Goal: Task Accomplishment & Management: Complete application form

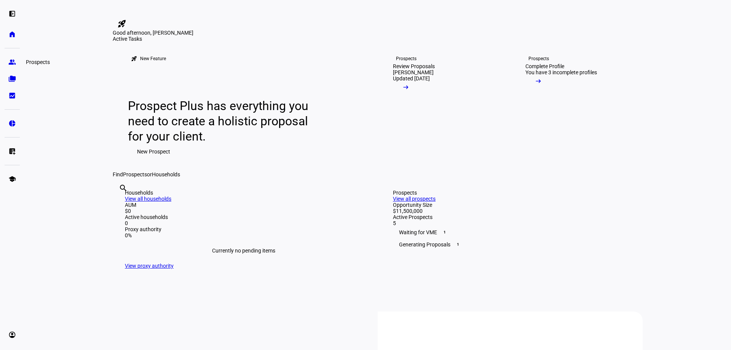
click at [13, 62] on eth-mat-symbol "group" at bounding box center [12, 62] width 8 height 8
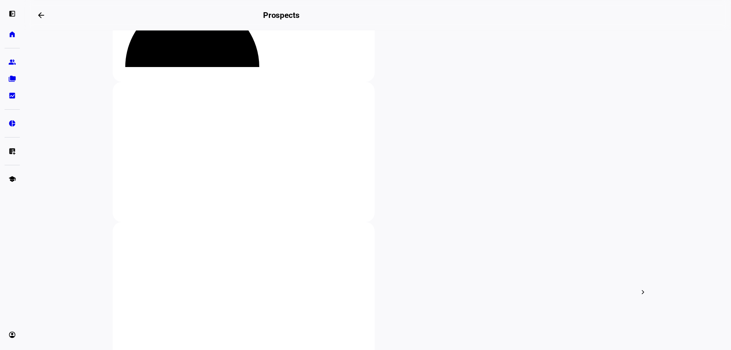
scroll to position [152, 0]
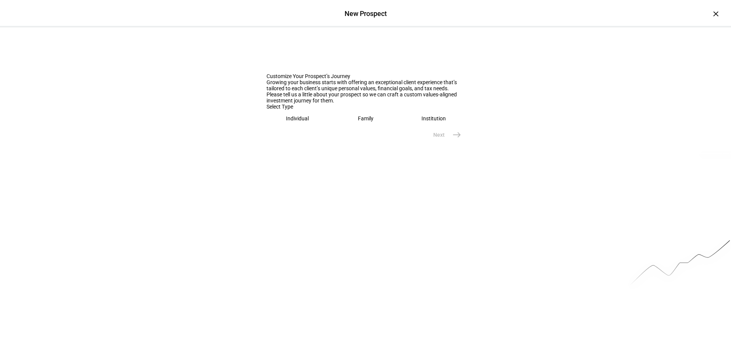
click at [286, 127] on eth-mega-radio-button "Individual" at bounding box center [297, 119] width 62 height 18
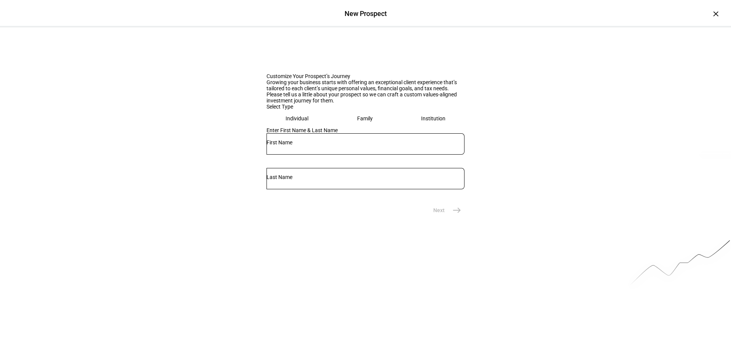
click at [303, 145] on input "text" at bounding box center [365, 142] width 198 height 6
type input "[PERSON_NAME]"
type input "Guest"
click at [452, 215] on mat-icon "east" at bounding box center [456, 210] width 9 height 9
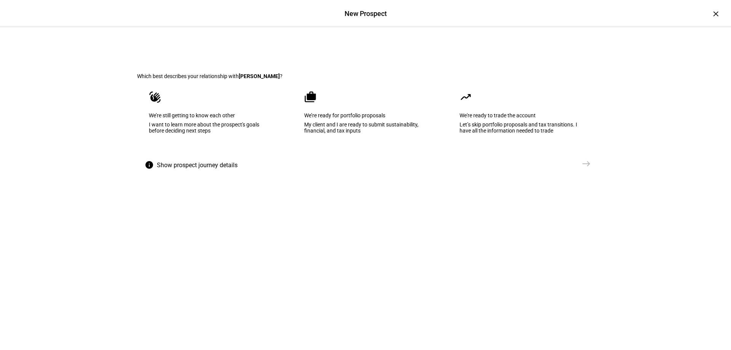
click at [333, 134] on div "My client and I are ready to submit sustainability, financial, and tax inputs" at bounding box center [365, 127] width 123 height 12
click at [579, 171] on span "east" at bounding box center [586, 163] width 15 height 15
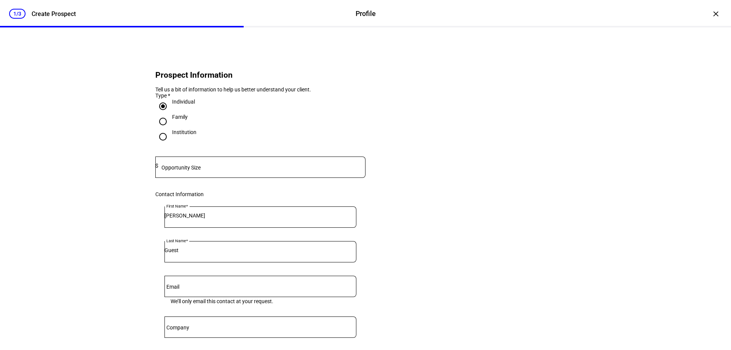
click at [189, 171] on mat-label "Opportunity Size" at bounding box center [180, 167] width 39 height 6
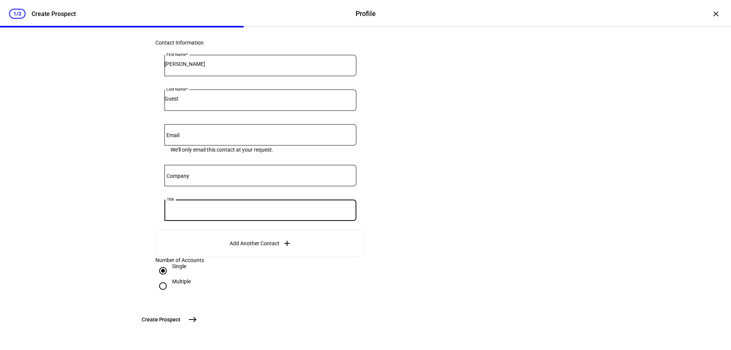
click at [223, 212] on input "Title" at bounding box center [260, 209] width 192 height 6
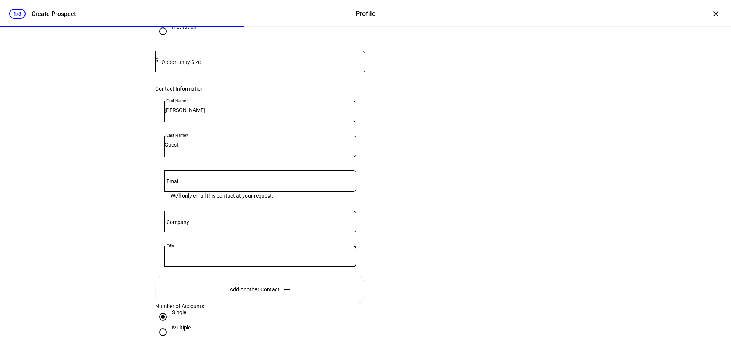
scroll to position [0, 0]
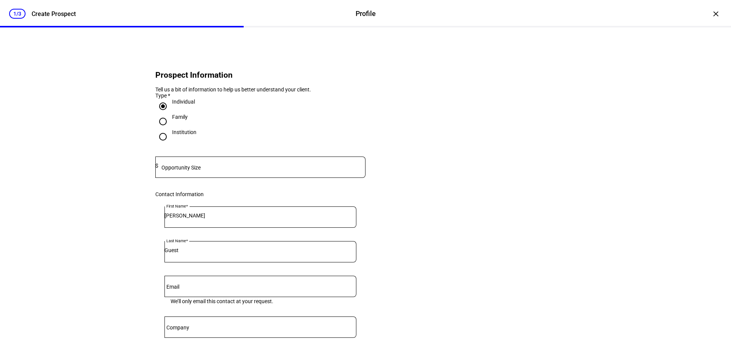
click at [191, 171] on mat-label "Opportunity Size" at bounding box center [180, 167] width 39 height 6
click at [262, 169] on input at bounding box center [261, 166] width 207 height 6
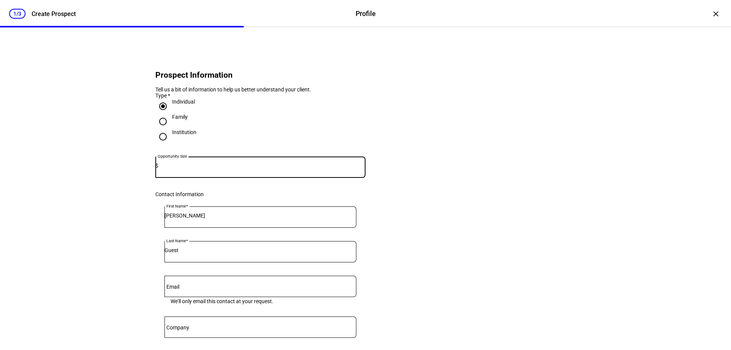
paste input "5,766,908"
click at [175, 169] on input "5,766,908" at bounding box center [261, 166] width 207 height 6
type input "5,775,000"
click at [472, 210] on eth-form-card "Prospect Information Tell us a bit of information to help us better understand …" at bounding box center [365, 255] width 457 height 418
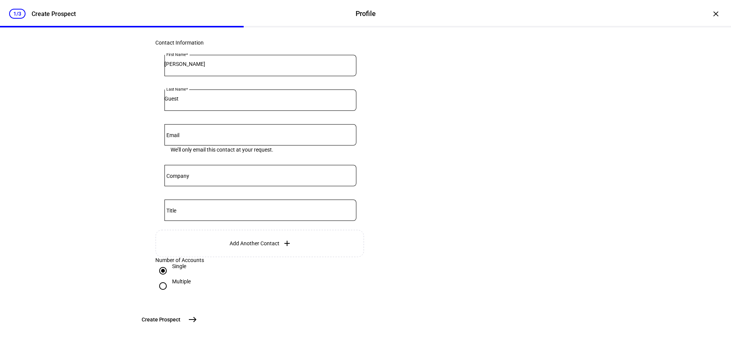
scroll to position [212, 0]
click at [161, 278] on input "Multiple" at bounding box center [162, 285] width 15 height 15
radio input "true"
click at [197, 319] on mat-icon "east" at bounding box center [192, 319] width 9 height 9
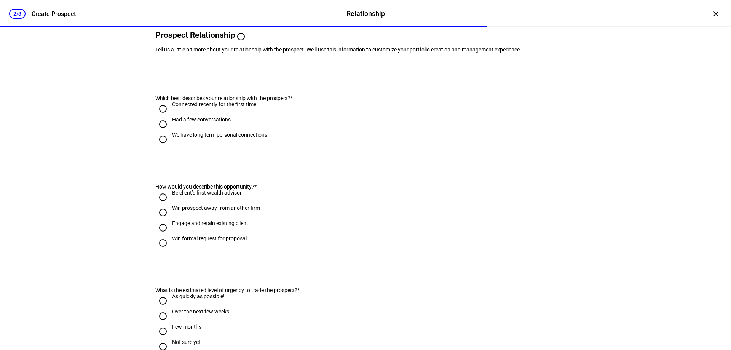
scroll to position [0, 0]
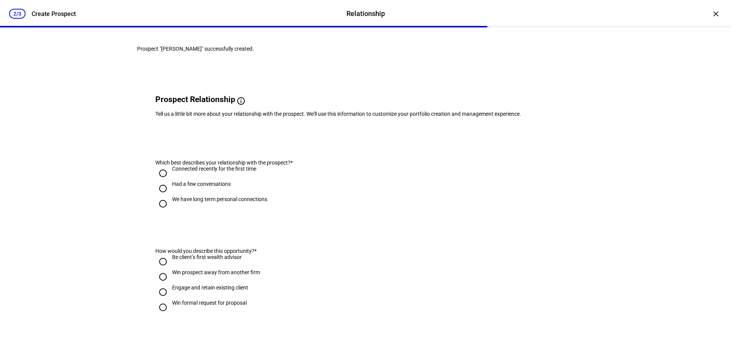
click at [162, 196] on input "Had a few conversations" at bounding box center [162, 188] width 15 height 15
radio input "true"
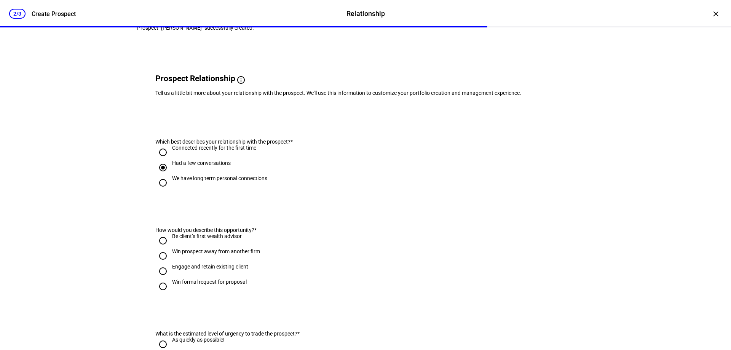
scroll to position [38, 0]
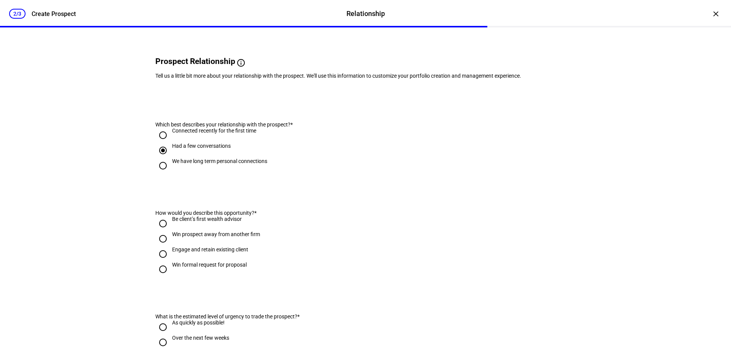
click at [160, 261] on input "Engage and retain existing client" at bounding box center [162, 253] width 15 height 15
radio input "true"
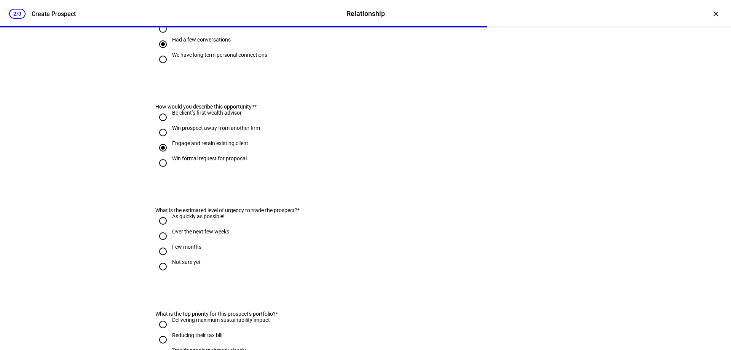
scroll to position [190, 0]
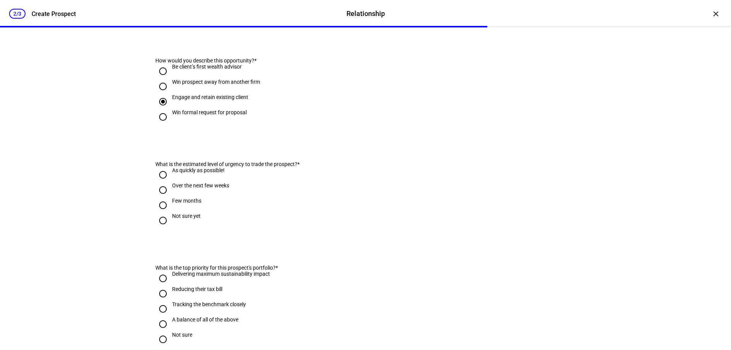
click at [158, 228] on input "Not sure yet" at bounding box center [162, 220] width 15 height 15
radio input "true"
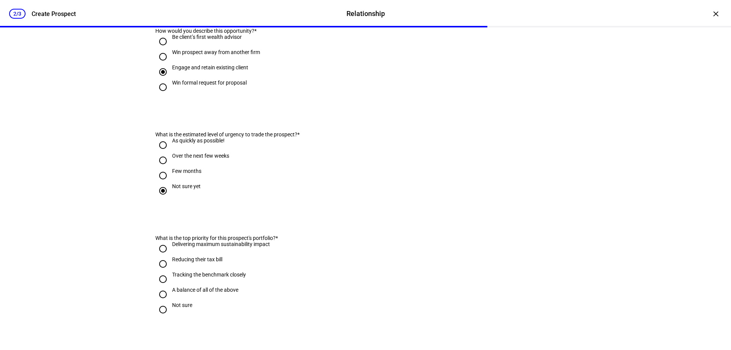
scroll to position [266, 0]
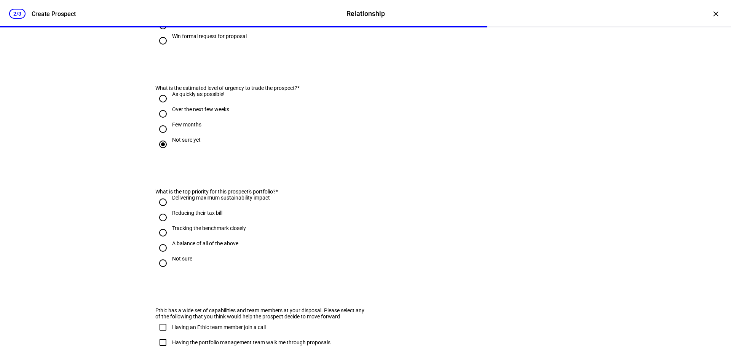
click at [159, 271] on input "Not sure" at bounding box center [162, 262] width 15 height 15
radio input "true"
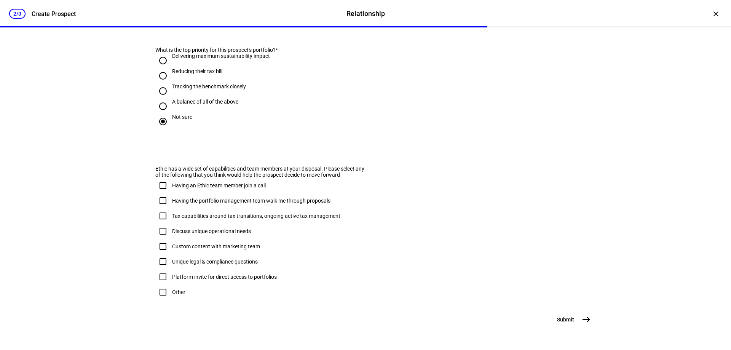
scroll to position [448, 0]
click at [579, 324] on span "east" at bounding box center [586, 319] width 15 height 15
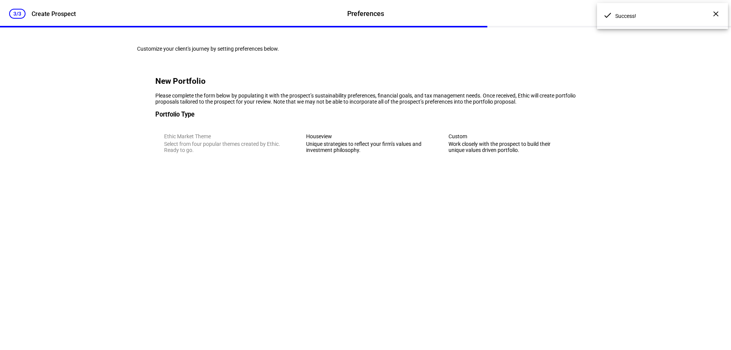
scroll to position [0, 0]
click at [373, 153] on div "Unique strategies to reflect your firm’s values and investment philosophy." at bounding box center [365, 147] width 118 height 12
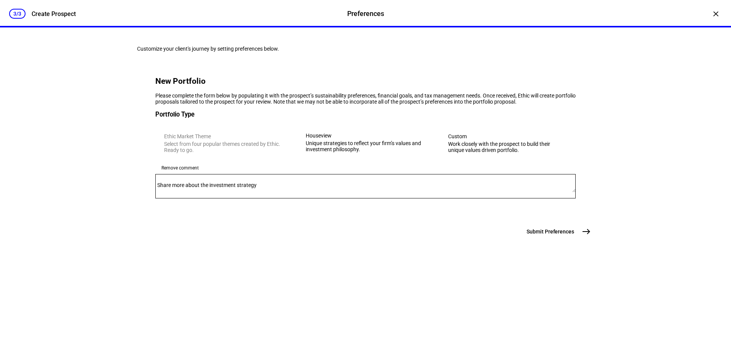
click at [206, 188] on mat-label "Share more about the investment strategy" at bounding box center [206, 185] width 99 height 6
click at [206, 192] on textarea "Share more about the investment strategy" at bounding box center [365, 186] width 420 height 12
click at [478, 153] on div "Work closely with the prospect to build their unique values driven portfolio." at bounding box center [507, 147] width 119 height 12
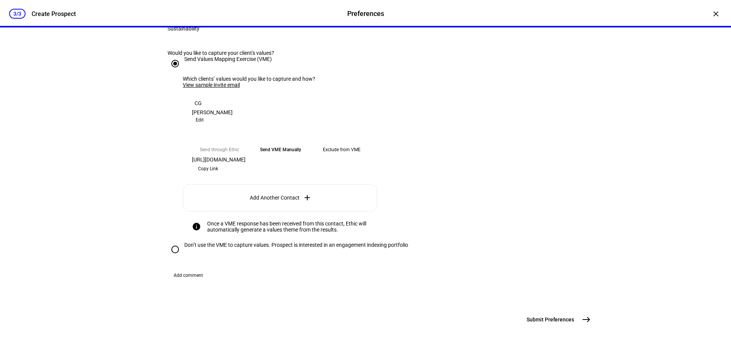
scroll to position [266, 0]
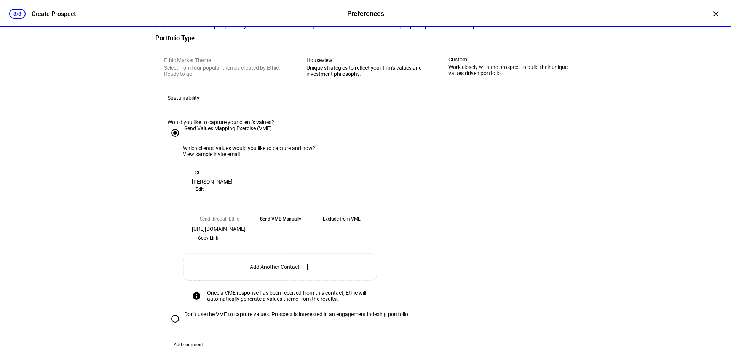
click at [362, 63] on div "Houseview" at bounding box center [365, 60] width 119 height 6
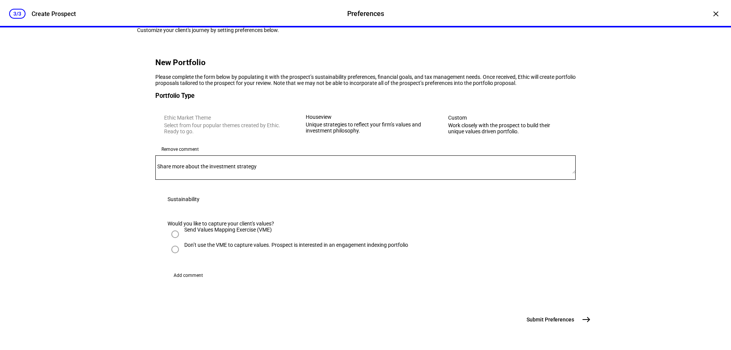
scroll to position [11, 0]
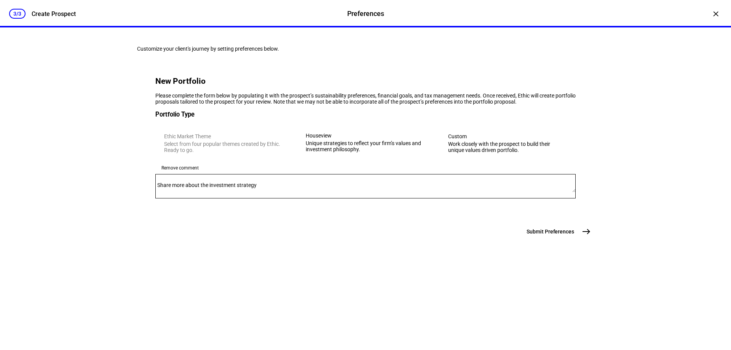
click at [191, 192] on textarea "Share more about the investment strategy" at bounding box center [365, 186] width 420 height 12
click at [309, 192] on textarea "Share more about the investment strategy" at bounding box center [365, 186] width 420 height 12
paste textarea "Holistic Impact Strategy"
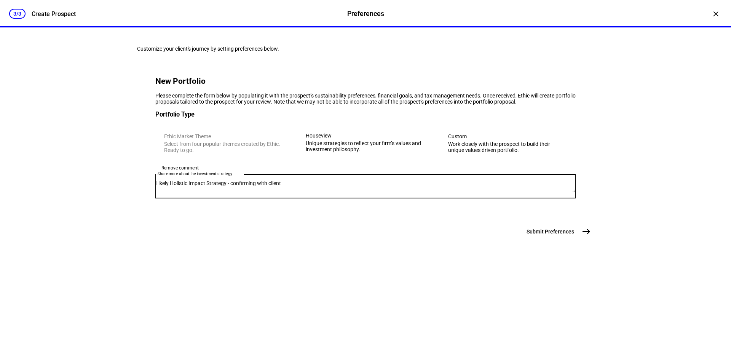
type textarea "Likely Holistic Impact Strategy - confirming with client"
click at [604, 298] on div "3/3 Create Prospect Preferences Preferences Create Prospect × Customize your cl…" at bounding box center [365, 175] width 731 height 350
click at [586, 236] on mat-icon "east" at bounding box center [586, 231] width 9 height 9
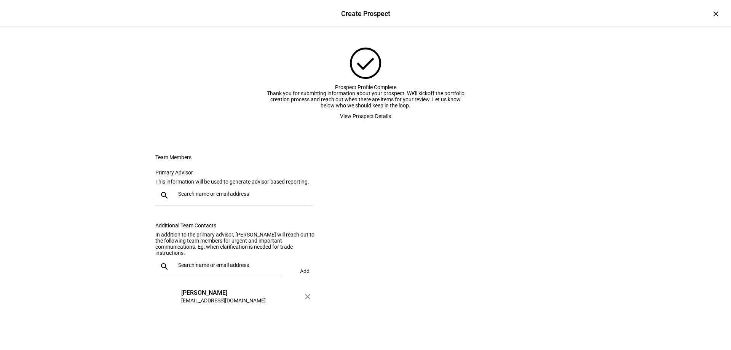
scroll to position [73, 0]
click at [340, 108] on span "View Prospect Details" at bounding box center [365, 115] width 51 height 15
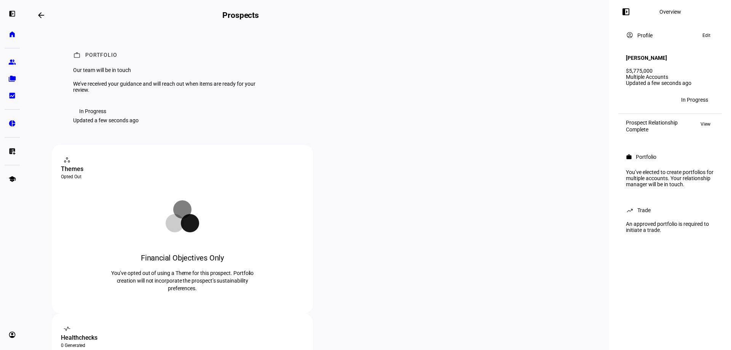
click at [706, 33] on span "Edit" at bounding box center [706, 35] width 8 height 9
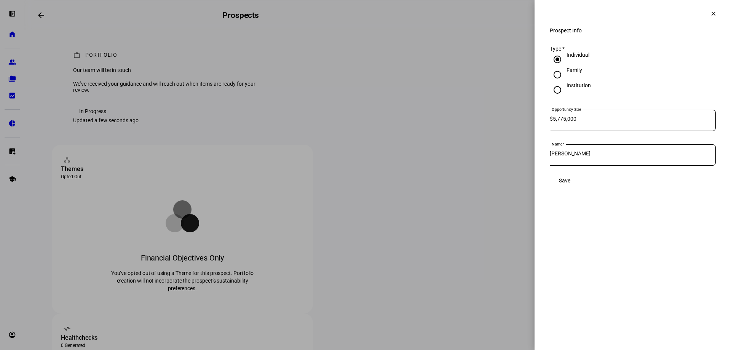
click at [606, 156] on input "[PERSON_NAME]" at bounding box center [633, 153] width 166 height 6
click at [623, 156] on input "[PERSON_NAME] Guest [PERSON_NAME]" at bounding box center [633, 153] width 166 height 6
type input "[PERSON_NAME] Guest [PERSON_NAME]"
drag, startPoint x: 640, startPoint y: 123, endPoint x: 522, endPoint y: 126, distance: 118.4
click at [521, 125] on div "Prospect Info clear Prospect Info Type * Individual Family Institution Opportun…" at bounding box center [365, 175] width 731 height 350
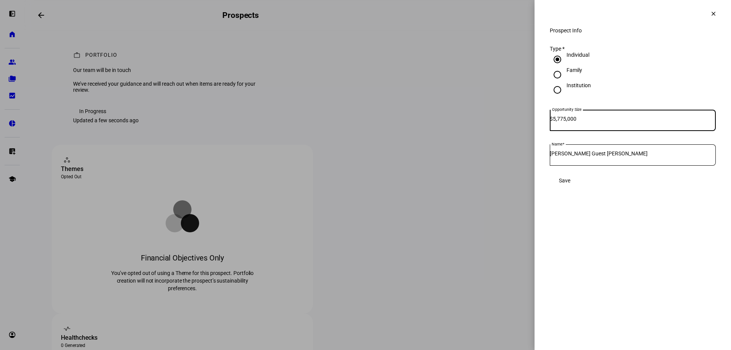
paste input "4,398,385"
type input "4,398,385"
click at [668, 217] on eth-side-overlay-container "Prospect Info clear Prospect Info Type * Individual Family Institution Opportun…" at bounding box center [632, 175] width 196 height 350
click at [570, 183] on span "Save" at bounding box center [564, 180] width 11 height 6
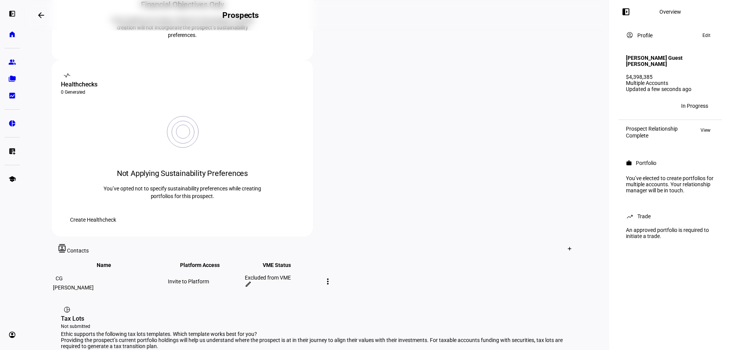
scroll to position [266, 0]
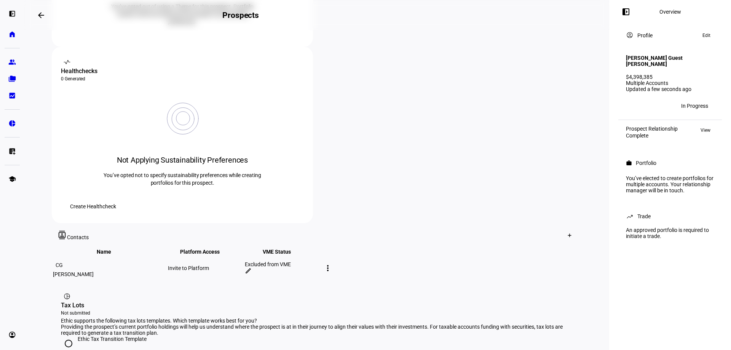
click at [332, 263] on mat-icon "more_vert" at bounding box center [327, 267] width 9 height 9
click at [501, 198] on div at bounding box center [365, 175] width 731 height 350
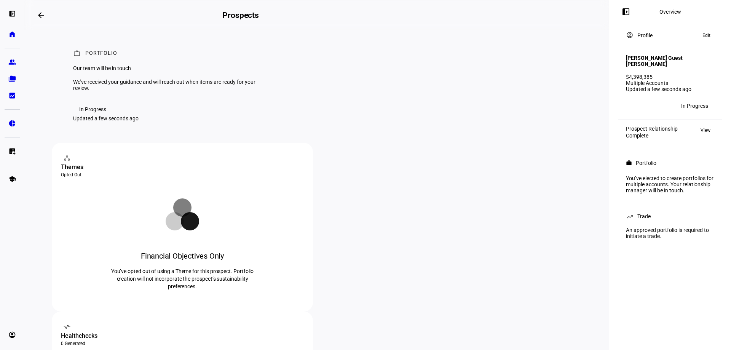
scroll to position [0, 0]
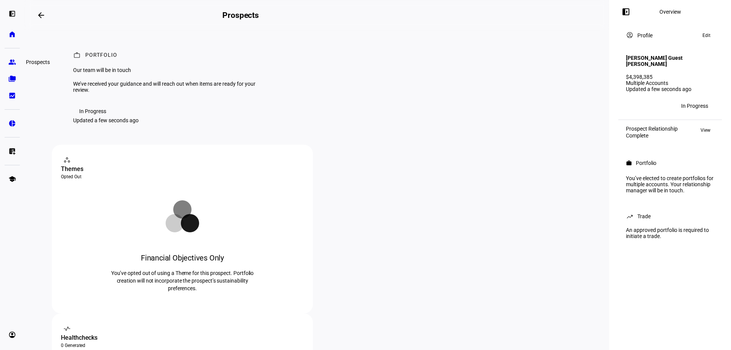
click at [11, 59] on eth-mat-symbol "group" at bounding box center [12, 62] width 8 height 8
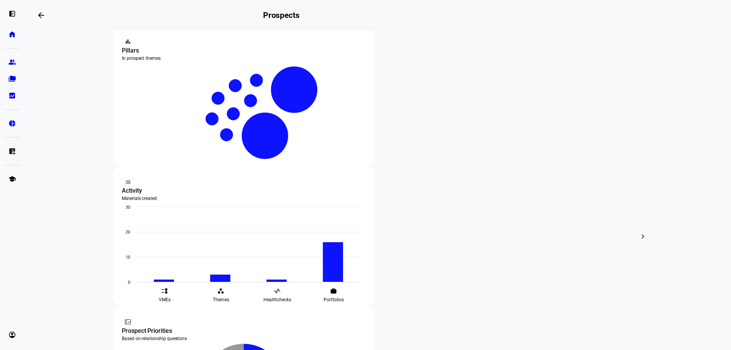
scroll to position [76, 0]
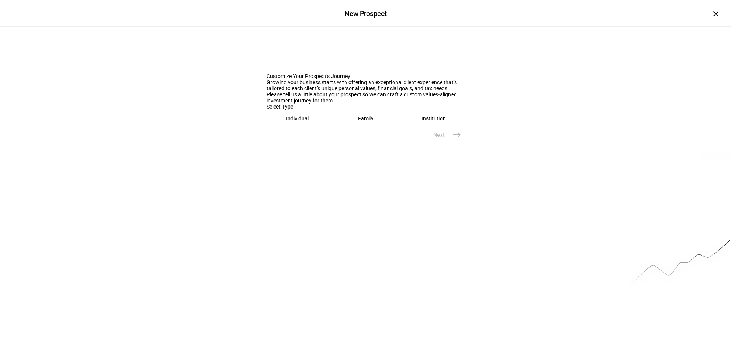
click at [283, 127] on eth-mega-radio-button "Individual" at bounding box center [297, 119] width 62 height 18
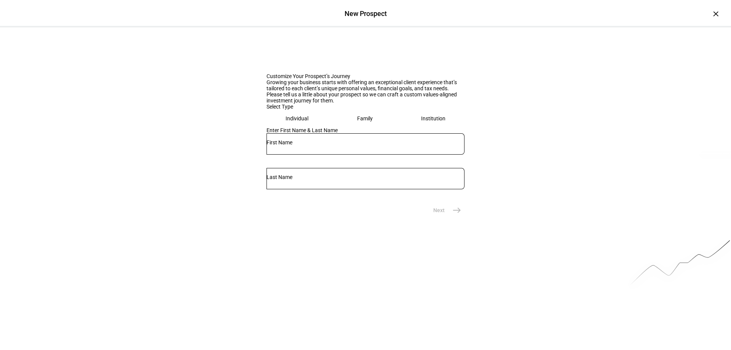
click at [300, 155] on div at bounding box center [365, 143] width 198 height 21
type input "[PERSON_NAME]"
type input "Guest"
click at [449, 218] on span "east" at bounding box center [456, 209] width 15 height 15
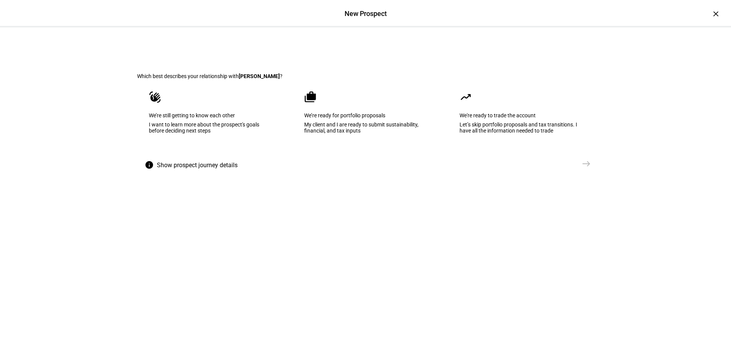
click at [337, 131] on eth-mega-radio-button "cases We’re ready for portfolio proposals My client and I are ready to submit s…" at bounding box center [365, 117] width 146 height 77
click at [583, 168] on mat-icon "east" at bounding box center [586, 163] width 9 height 9
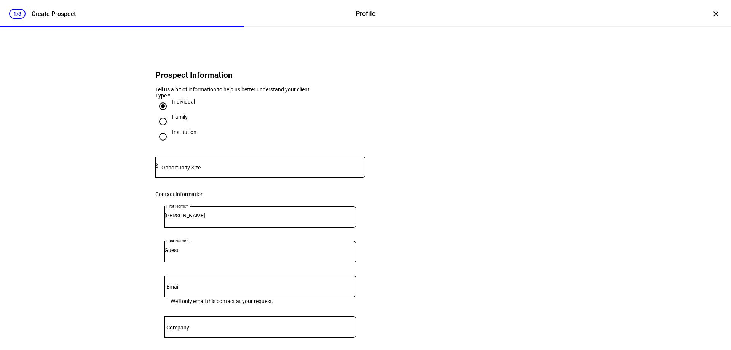
click at [180, 171] on mat-label "Opportunity Size" at bounding box center [180, 167] width 39 height 6
click at [203, 169] on input at bounding box center [261, 166] width 207 height 6
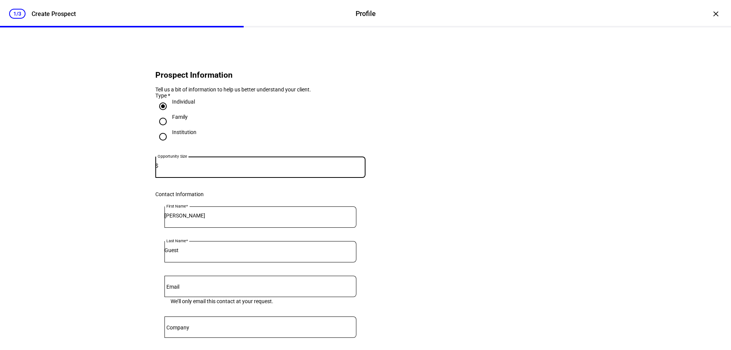
paste input "1,368,523"
type input "1,368,523"
click at [197, 191] on eth-input-currency "Opportunity Size $ 1,368,523" at bounding box center [260, 173] width 210 height 35
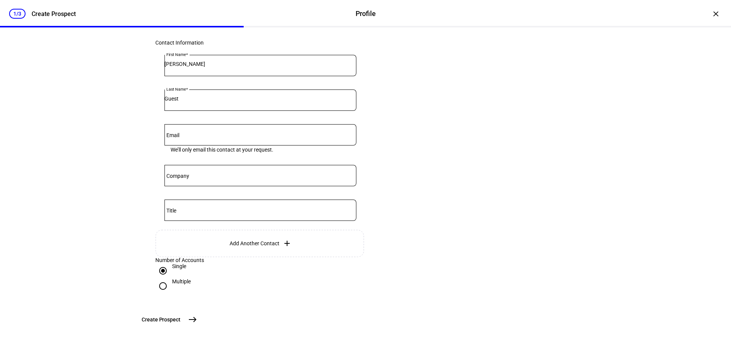
scroll to position [212, 0]
click at [200, 320] on span "east" at bounding box center [192, 319] width 15 height 15
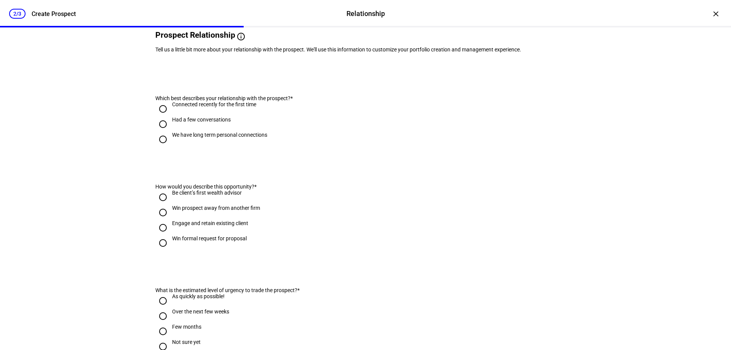
scroll to position [0, 0]
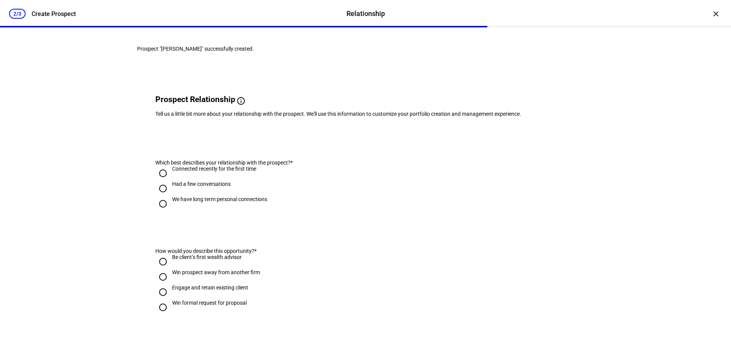
click at [161, 196] on input "Had a few conversations" at bounding box center [162, 188] width 15 height 15
radio input "true"
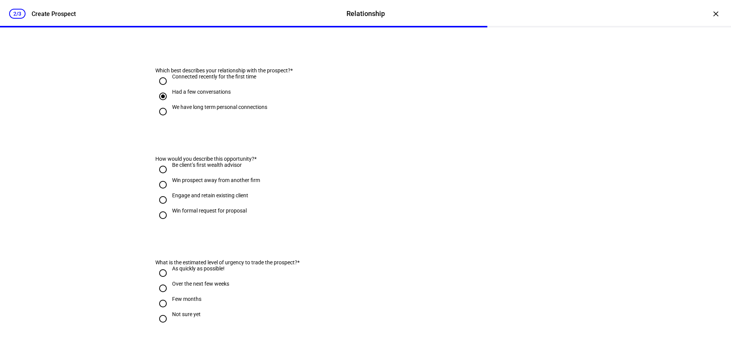
scroll to position [114, 0]
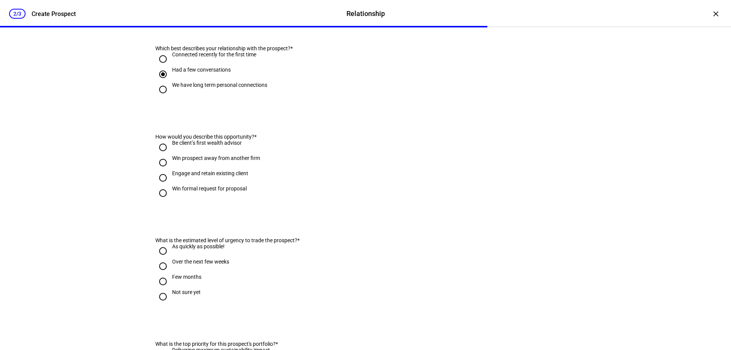
click at [160, 185] on input "Engage and retain existing client" at bounding box center [162, 177] width 15 height 15
radio input "true"
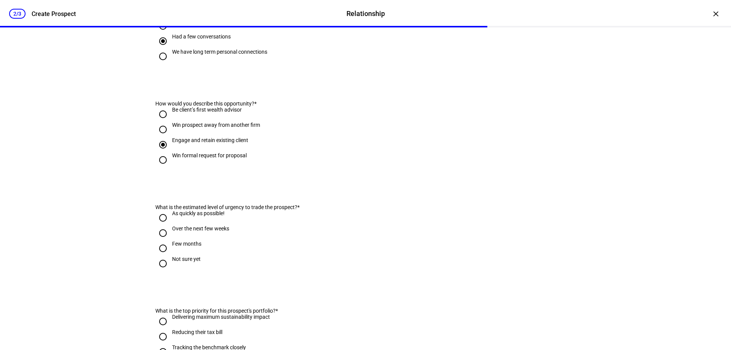
scroll to position [190, 0]
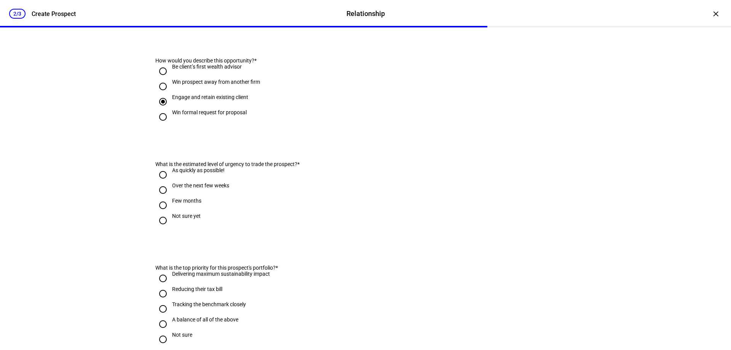
click at [159, 198] on input "Over the next few weeks" at bounding box center [162, 189] width 15 height 15
radio input "true"
click at [161, 228] on input "Not sure yet" at bounding box center [162, 220] width 15 height 15
radio input "true"
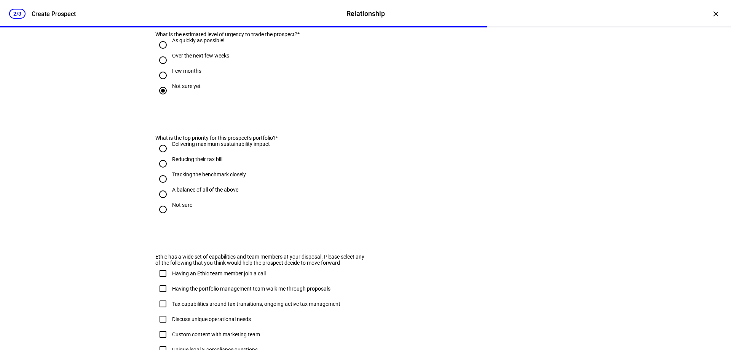
scroll to position [343, 0]
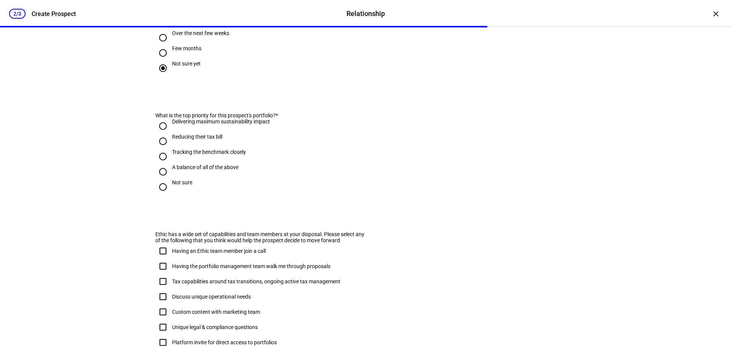
click at [161, 194] on input "Not sure" at bounding box center [162, 186] width 15 height 15
radio input "true"
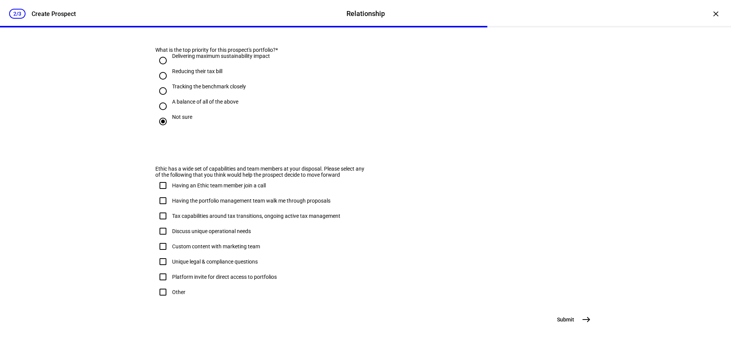
scroll to position [448, 0]
click at [582, 317] on mat-icon "east" at bounding box center [586, 319] width 9 height 9
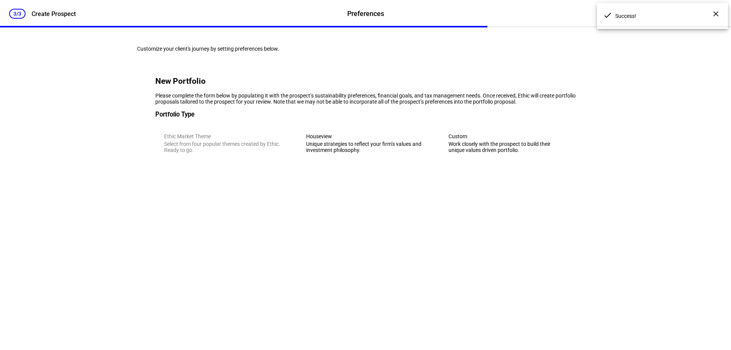
scroll to position [0, 0]
click at [342, 153] on div "Unique strategies to reflect your firm’s values and investment philosophy." at bounding box center [365, 147] width 118 height 12
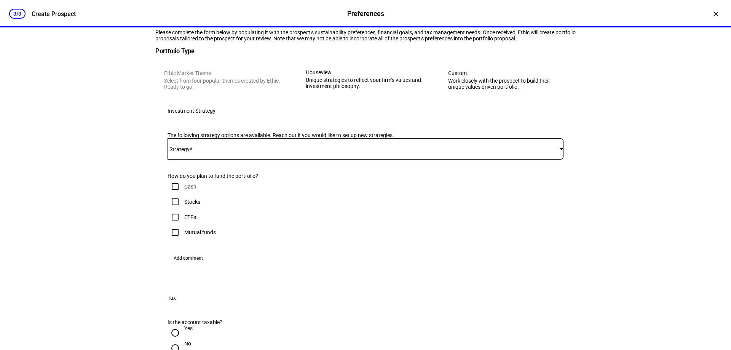
scroll to position [76, 0]
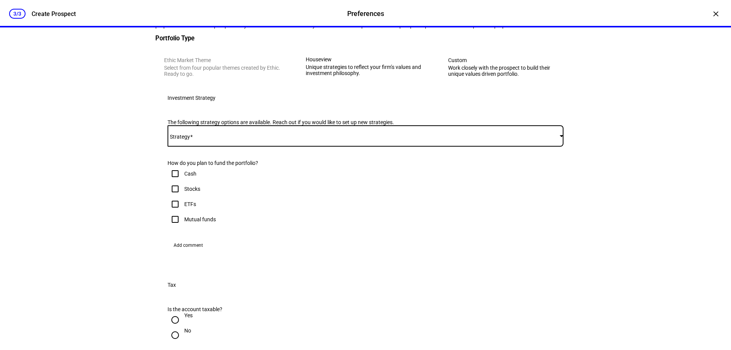
click at [206, 140] on mat-select at bounding box center [365, 135] width 396 height 9
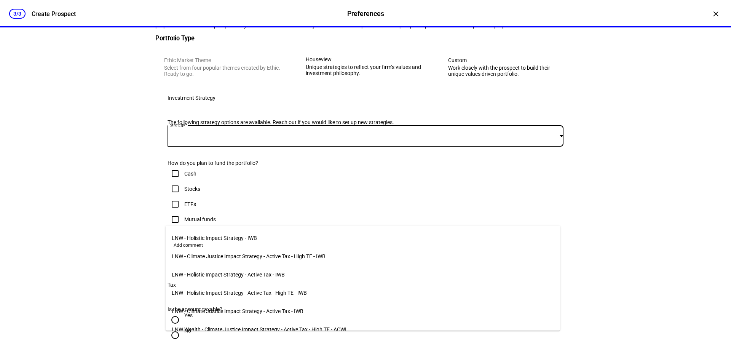
click at [197, 235] on span "LNW - Holistic Impact Strategy - IWB" at bounding box center [214, 238] width 85 height 6
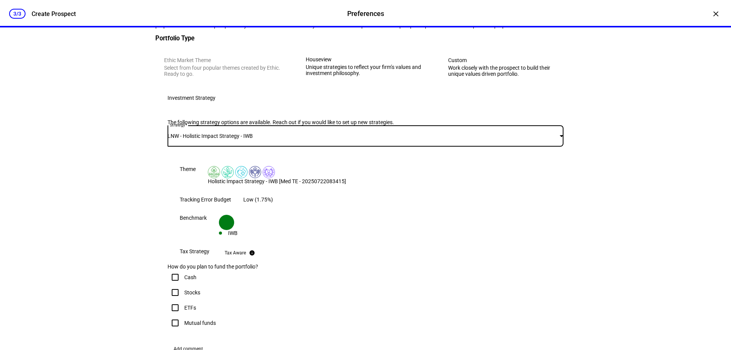
click at [238, 147] on div "LNW - Holistic Impact Strategy - IWB" at bounding box center [365, 135] width 396 height 21
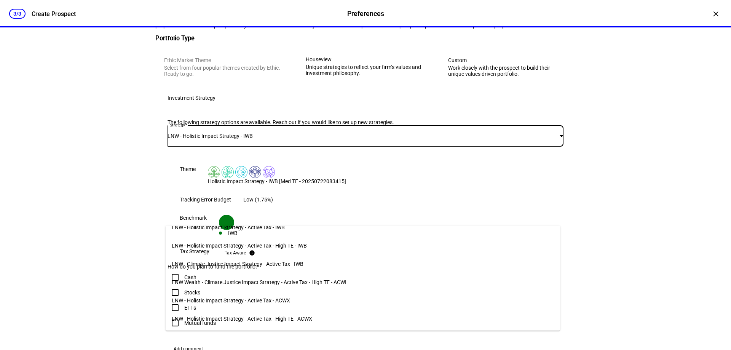
scroll to position [0, 0]
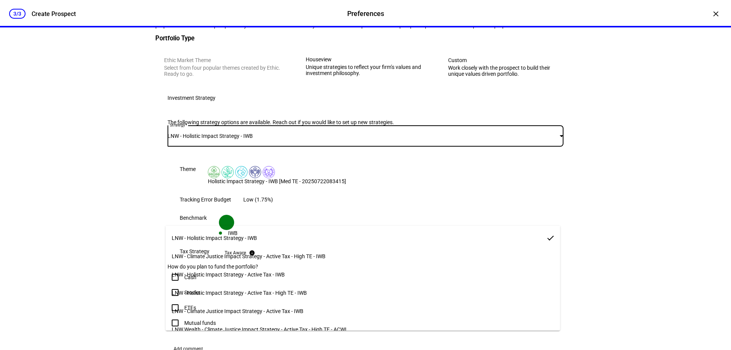
click at [221, 200] on div at bounding box center [365, 175] width 731 height 350
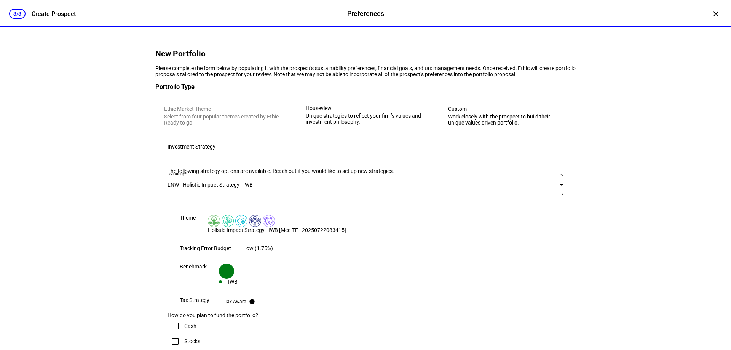
scroll to position [26, 0]
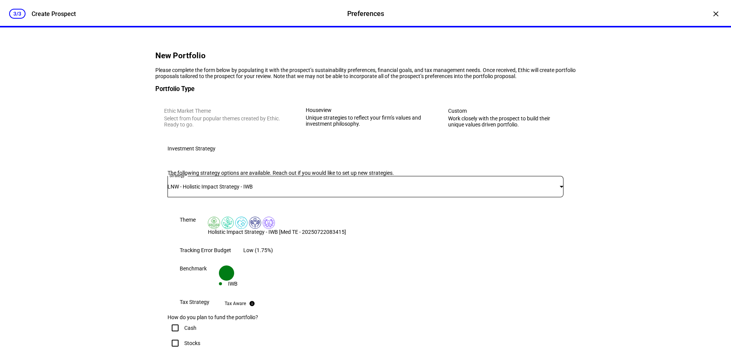
click at [494, 128] on div "Work closely with the prospect to build their unique values driven portfolio." at bounding box center [507, 121] width 119 height 12
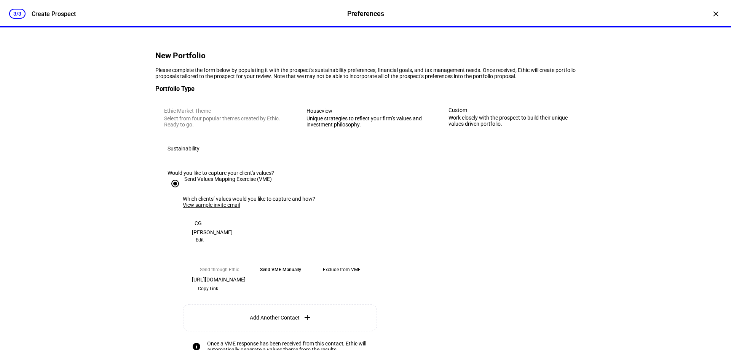
click at [355, 128] on div "Unique strategies to reflect your firm’s values and investment philosophy." at bounding box center [365, 121] width 119 height 12
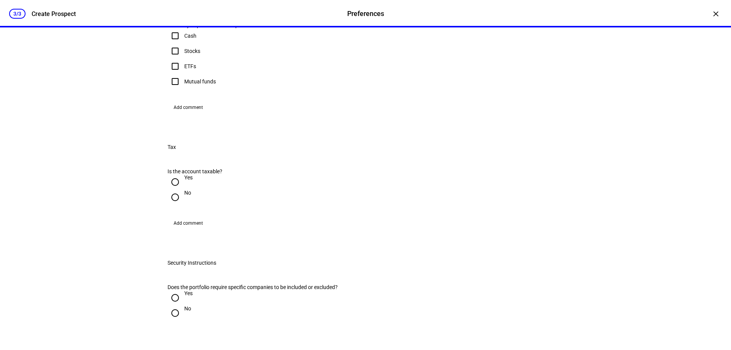
scroll to position [216, 0]
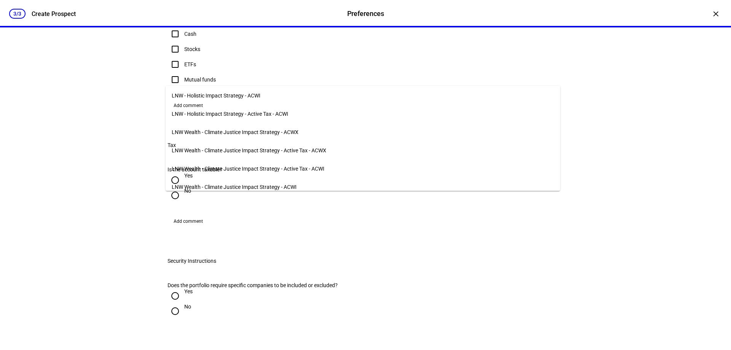
scroll to position [186, 0]
click at [227, 113] on span "LNW - Holistic Impact Strategy - ACWI" at bounding box center [216, 113] width 89 height 6
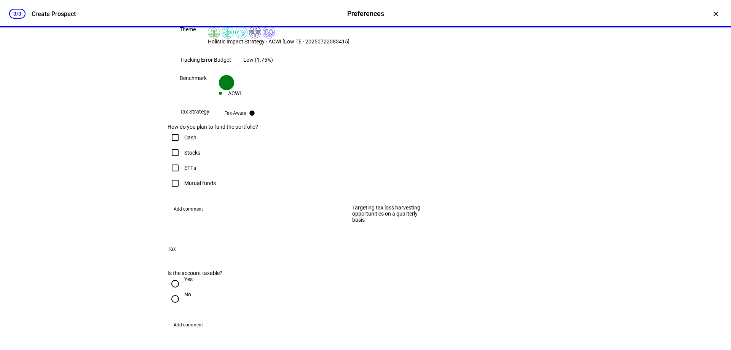
click at [255, 116] on mat-icon "info" at bounding box center [252, 113] width 6 height 6
click at [246, 116] on div "Tax Aware" at bounding box center [235, 113] width 21 height 6
click at [312, 124] on eth-form-table-row "Tax Strategy info Tax Aware" at bounding box center [365, 112] width 396 height 21
click at [173, 160] on input "Stocks" at bounding box center [174, 152] width 15 height 15
checkbox input "true"
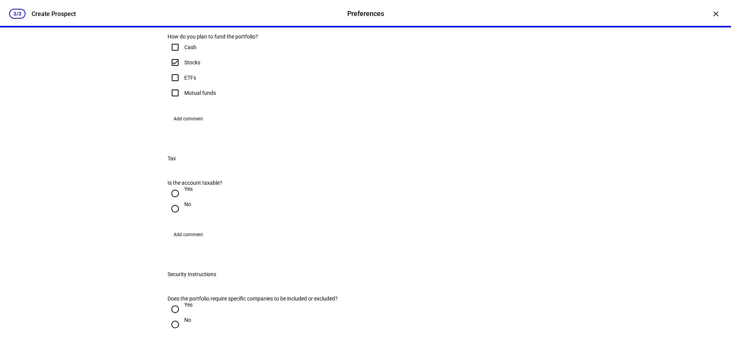
scroll to position [368, 0]
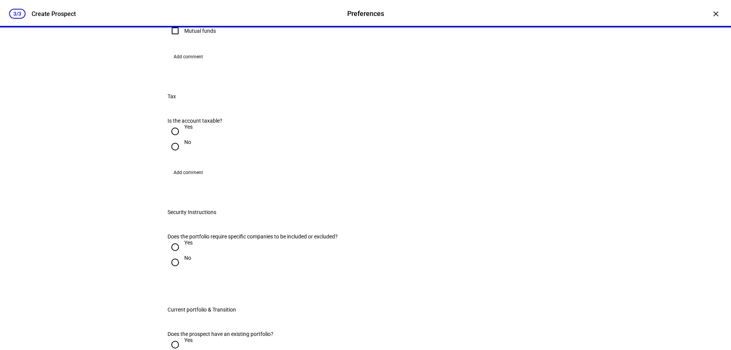
click at [183, 63] on span "Add comment" at bounding box center [188, 57] width 29 height 12
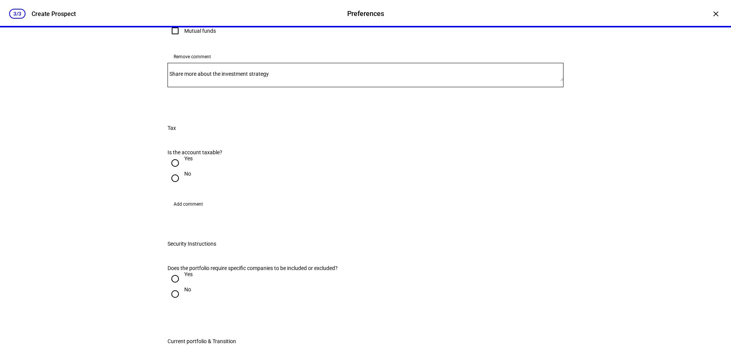
click at [226, 77] on mat-label "Share more about the investment strategy" at bounding box center [218, 74] width 99 height 6
click at [226, 81] on textarea "Share more about the investment strategy" at bounding box center [365, 75] width 396 height 12
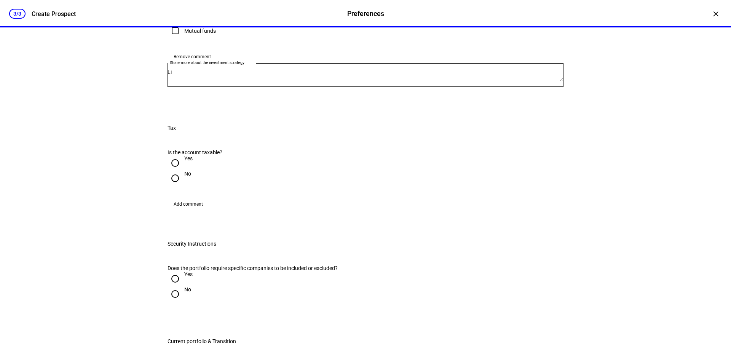
type textarea "L"
type textarea "We're still confirming this with the client - TBD"
click at [132, 197] on div "Customize your client's journey by setting preferences below. New Portfolio Ple…" at bounding box center [365, 131] width 481 height 945
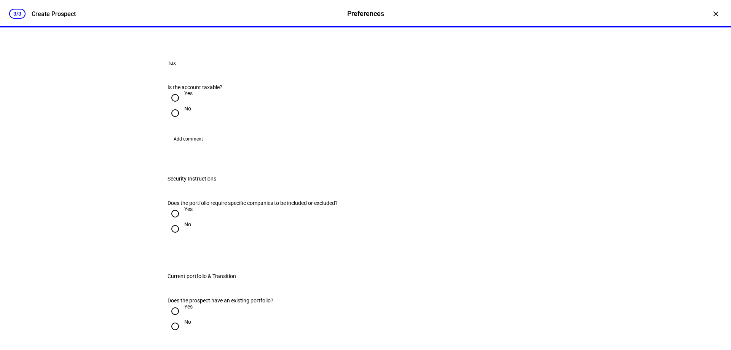
scroll to position [444, 0]
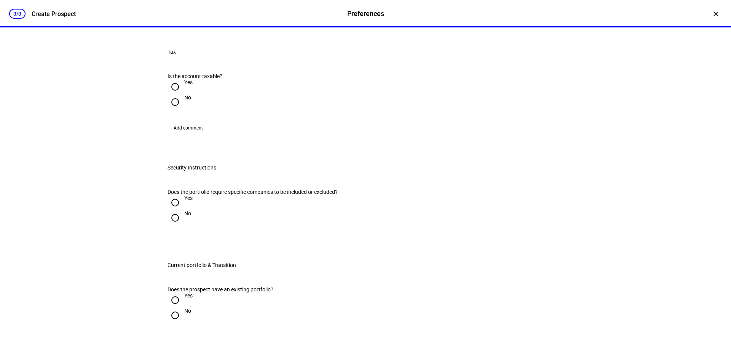
click at [175, 110] on input "No" at bounding box center [174, 101] width 15 height 15
radio input "true"
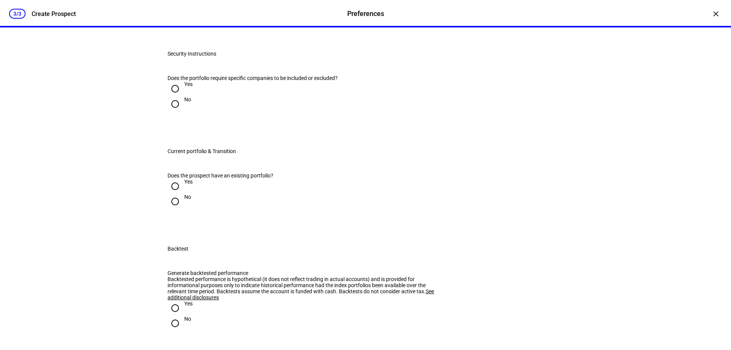
scroll to position [558, 0]
click at [172, 96] on input "Yes" at bounding box center [174, 88] width 15 height 15
radio input "true"
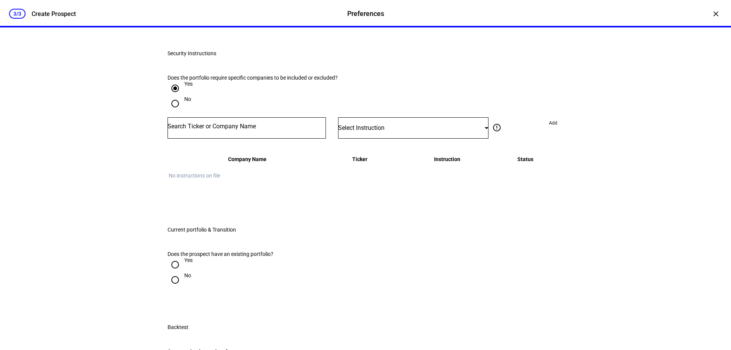
click at [174, 111] on input "No" at bounding box center [174, 103] width 15 height 15
radio input "true"
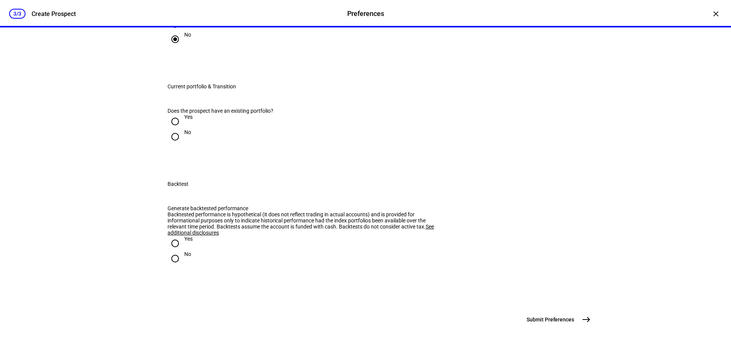
scroll to position [673, 0]
click at [171, 144] on input "No" at bounding box center [174, 136] width 15 height 15
radio input "true"
click at [171, 146] on div at bounding box center [175, 137] width 18 height 18
click at [171, 129] on input "Yes" at bounding box center [174, 121] width 15 height 15
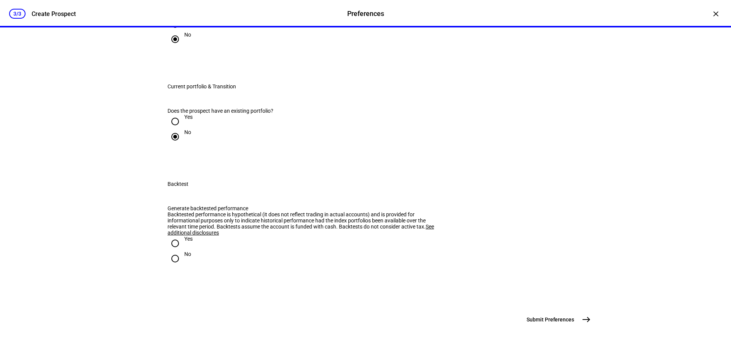
radio input "true"
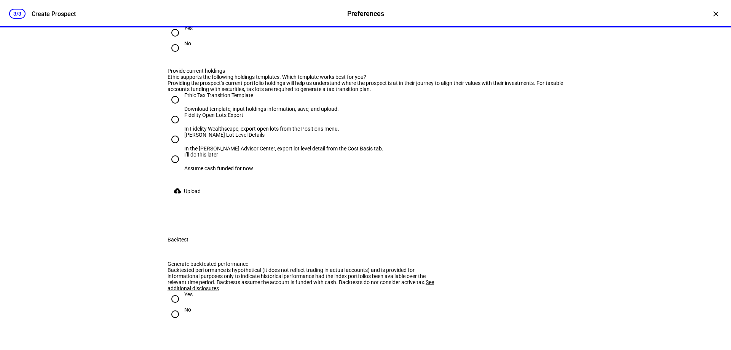
scroll to position [787, 0]
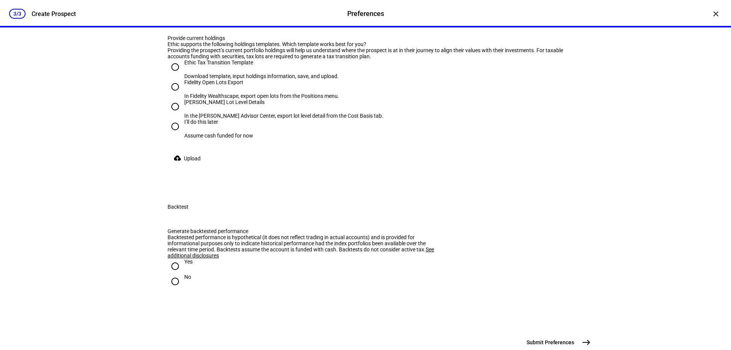
click at [172, 8] on input "Yes" at bounding box center [174, -1] width 15 height 15
radio input "true"
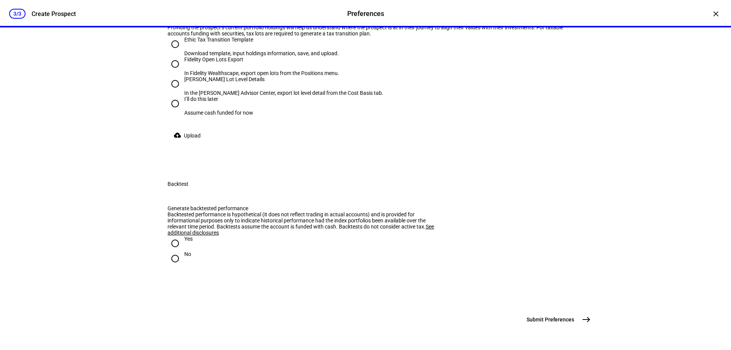
scroll to position [825, 0]
click at [170, 111] on input "I’ll do this later Assume cash funded for now" at bounding box center [174, 103] width 15 height 15
radio input "true"
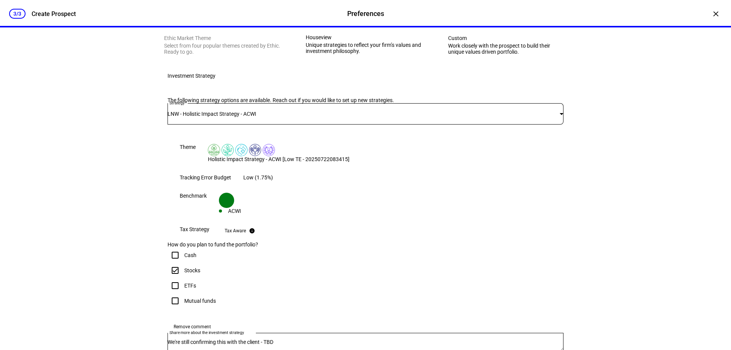
scroll to position [0, 0]
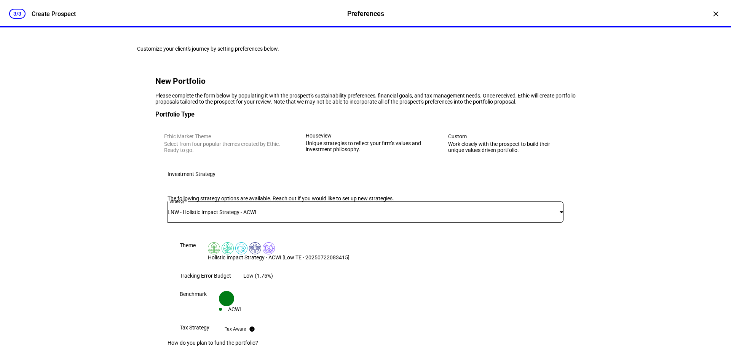
click at [47, 15] on div "Create Prospect" at bounding box center [54, 13] width 44 height 7
click at [713, 12] on div "×" at bounding box center [715, 14] width 12 height 12
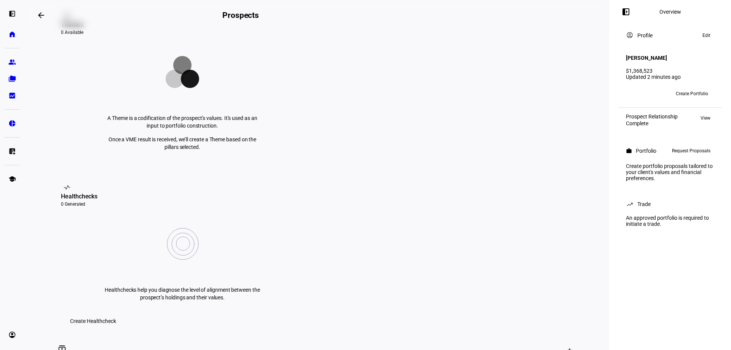
scroll to position [76, 0]
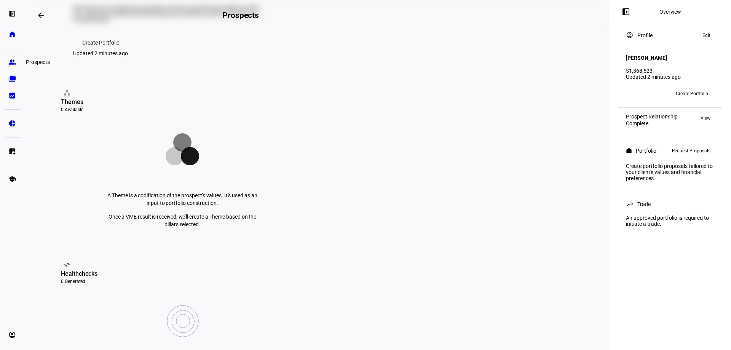
click at [11, 59] on eth-mat-symbol "group" at bounding box center [12, 62] width 8 height 8
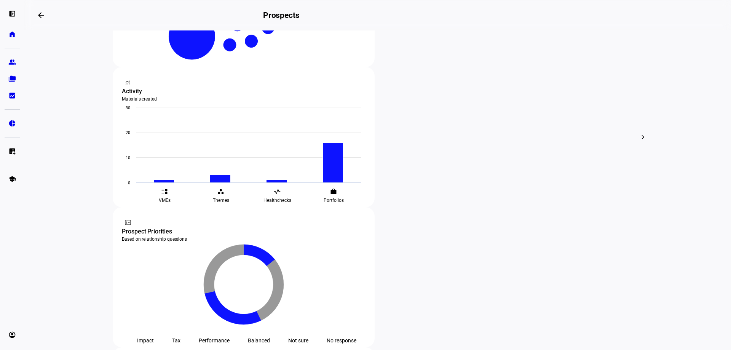
scroll to position [167, 0]
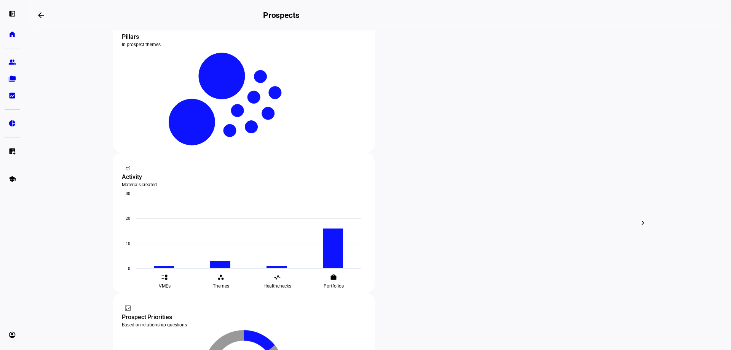
click at [88, 183] on div at bounding box center [365, 175] width 731 height 350
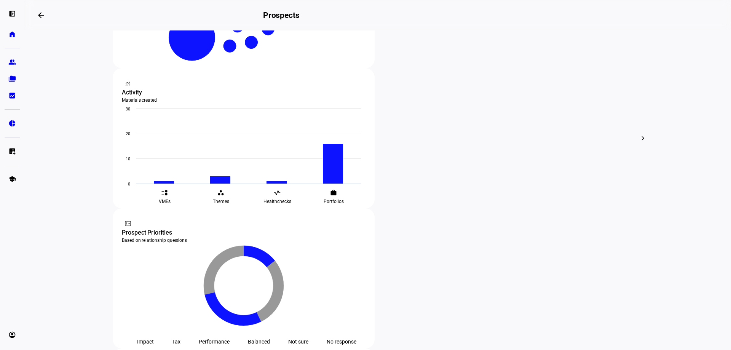
scroll to position [167, 0]
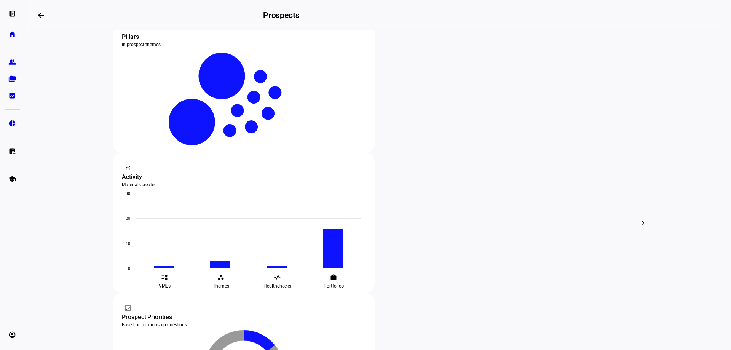
click at [250, 147] on span "Archive" at bounding box center [253, 150] width 18 height 6
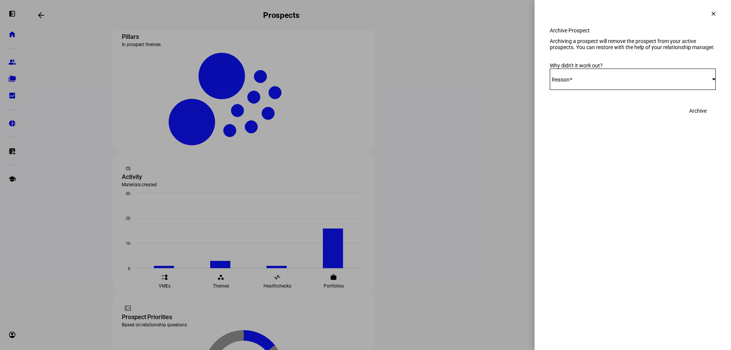
click at [613, 82] on div "Select Reason" at bounding box center [631, 79] width 162 height 6
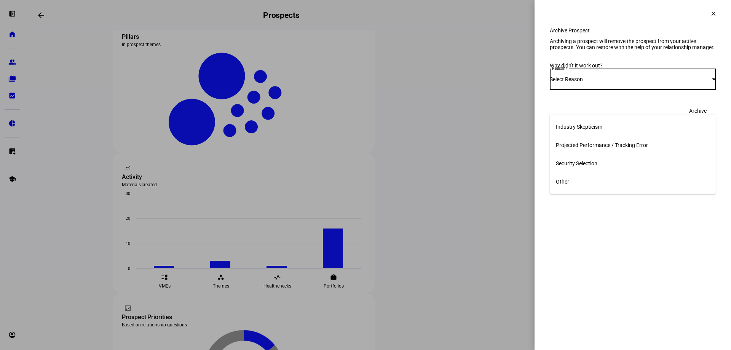
click at [712, 11] on div at bounding box center [365, 175] width 731 height 350
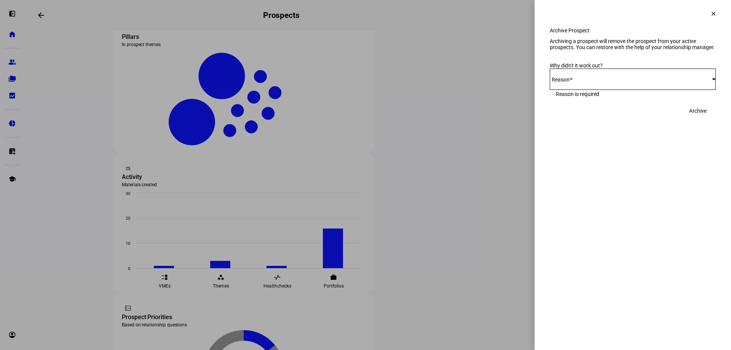
click at [711, 15] on mat-icon "clear" at bounding box center [713, 13] width 7 height 7
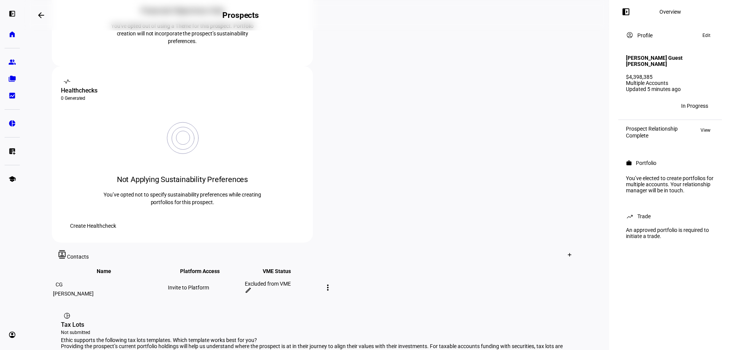
scroll to position [345, 0]
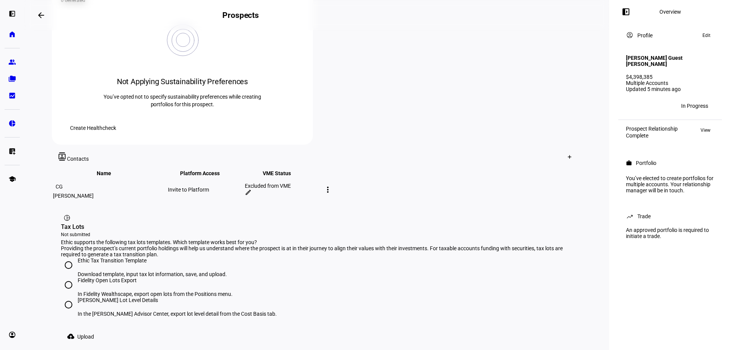
click at [67, 297] on input "[PERSON_NAME] Lot Level Details In the [PERSON_NAME] Advisor Center, export lot…" at bounding box center [68, 304] width 15 height 15
radio input "true"
click at [78, 329] on span "Upload" at bounding box center [85, 336] width 17 height 15
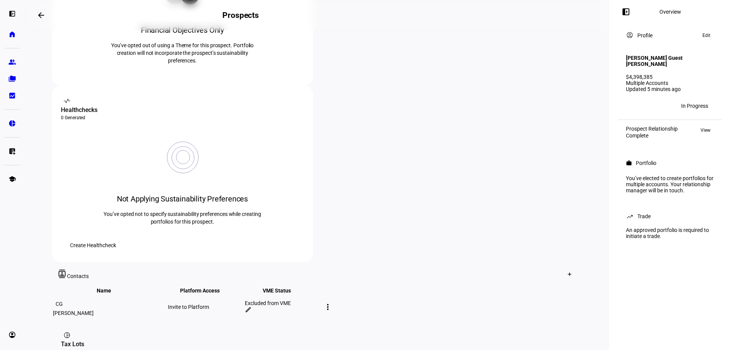
click at [707, 36] on span "Edit" at bounding box center [706, 35] width 8 height 9
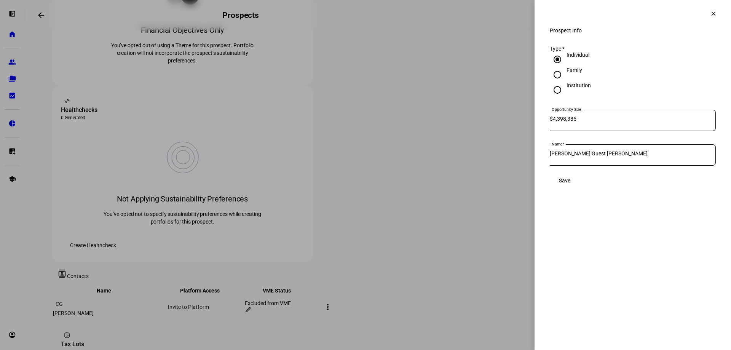
click at [710, 10] on span at bounding box center [713, 14] width 18 height 18
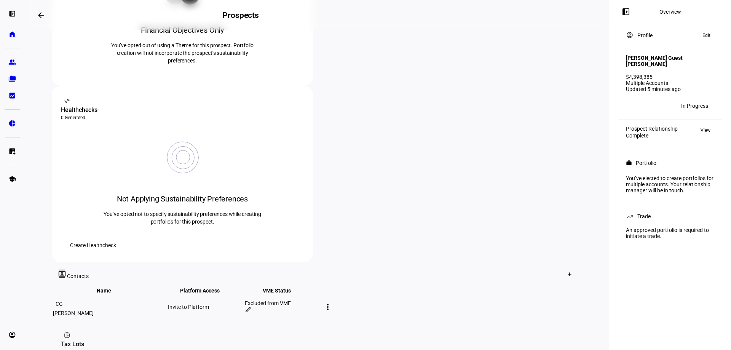
click at [642, 257] on div "left_panel_open Overview account_circle Profile Edit [PERSON_NAME] Guest [PERSO…" at bounding box center [670, 175] width 122 height 350
drag, startPoint x: 638, startPoint y: 213, endPoint x: 636, endPoint y: 173, distance: 39.7
click at [638, 213] on div "Trade" at bounding box center [643, 216] width 13 height 6
click at [636, 172] on div "You’ve elected to create portfolios for multiple accounts. Your relationship ma…" at bounding box center [669, 184] width 97 height 24
click at [639, 158] on eth-panel-overview-card-header "work Portfolio" at bounding box center [670, 162] width 88 height 9
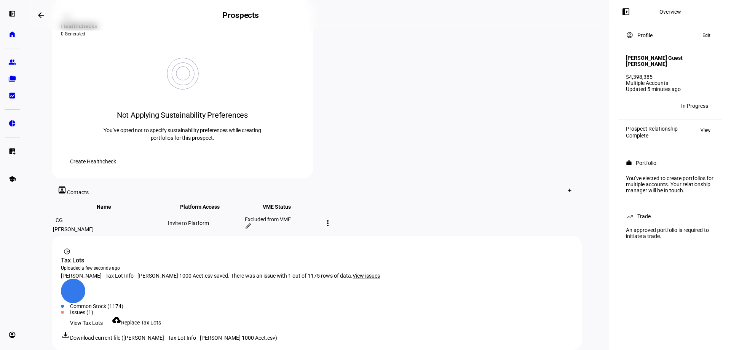
scroll to position [313, 0]
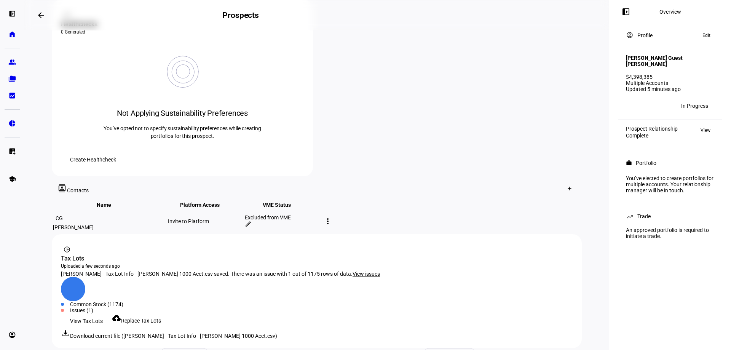
click at [659, 219] on div "trending_up Trade" at bounding box center [669, 216] width 97 height 15
click at [651, 172] on div "You’ve elected to create portfolios for multiple accounts. Your relationship ma…" at bounding box center [669, 184] width 97 height 24
click at [702, 126] on span "View" at bounding box center [705, 130] width 10 height 9
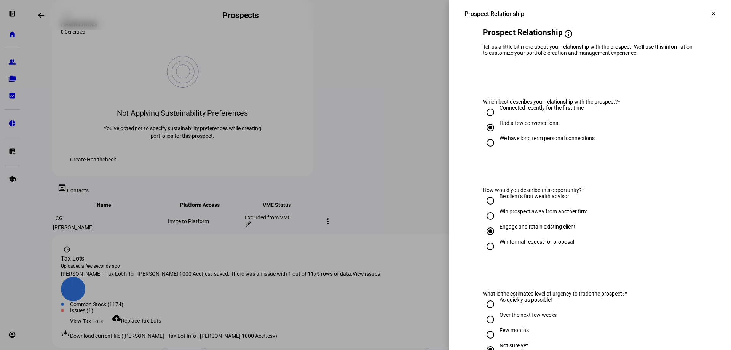
scroll to position [0, 0]
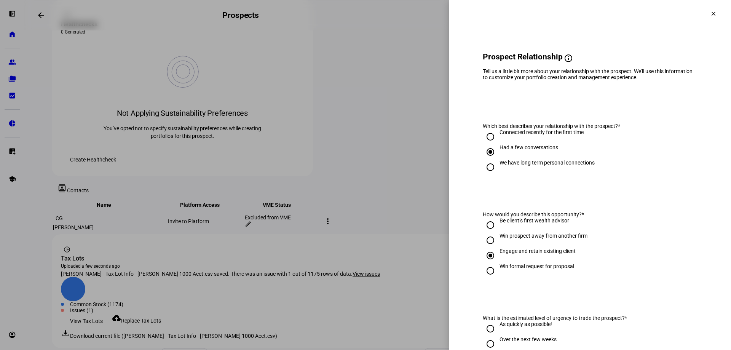
click at [710, 15] on mat-icon "clear" at bounding box center [713, 13] width 7 height 7
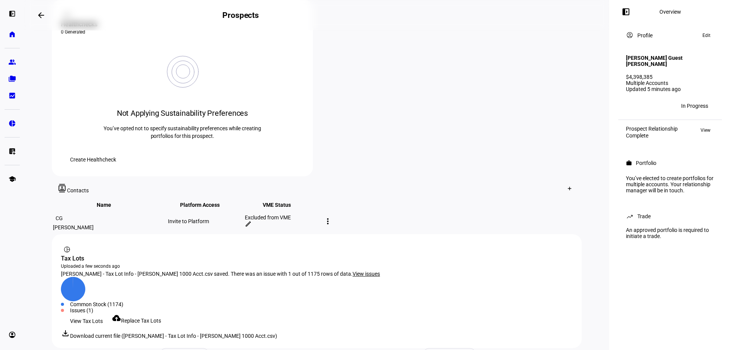
click at [626, 11] on mat-icon "left_panel_open" at bounding box center [625, 11] width 9 height 9
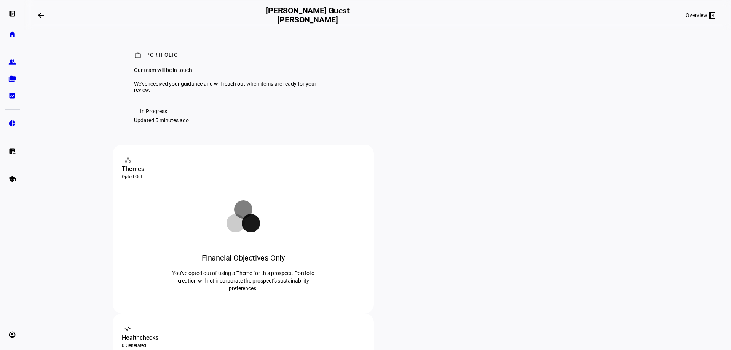
click at [149, 114] on div "In Progress" at bounding box center [153, 111] width 27 height 6
click at [14, 32] on eth-mat-symbol "home" at bounding box center [12, 34] width 8 height 8
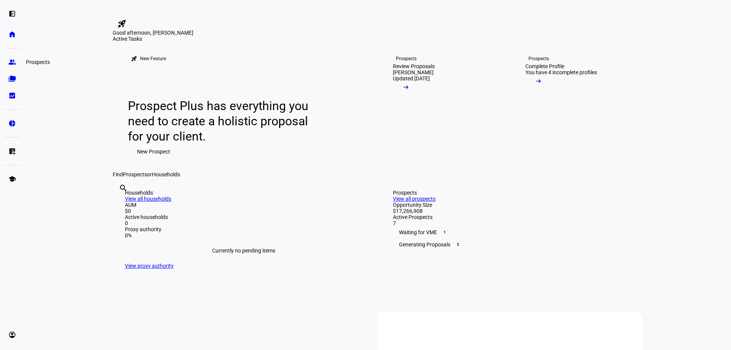
click at [13, 61] on eth-mat-symbol "group" at bounding box center [12, 62] width 8 height 8
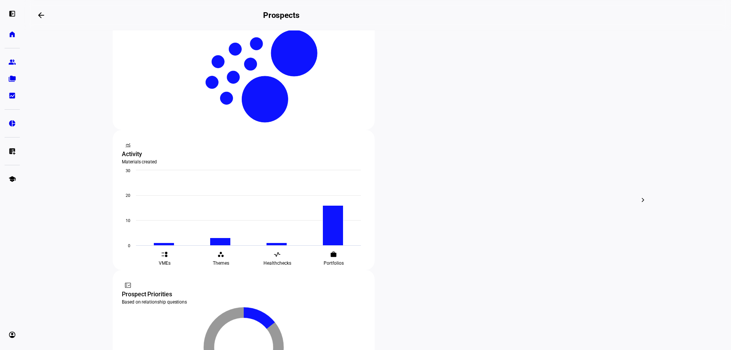
scroll to position [228, 0]
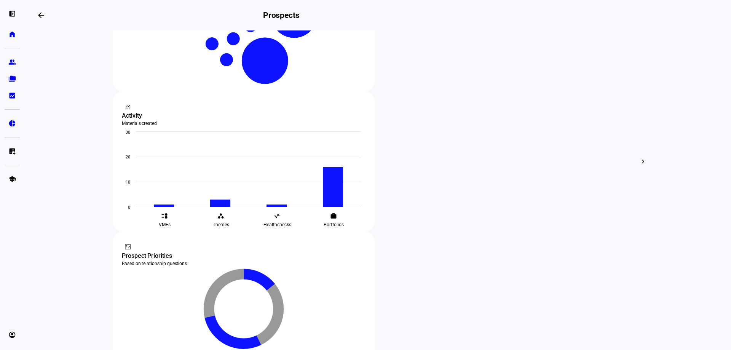
click at [250, 67] on span "Edit" at bounding box center [248, 70] width 9 height 6
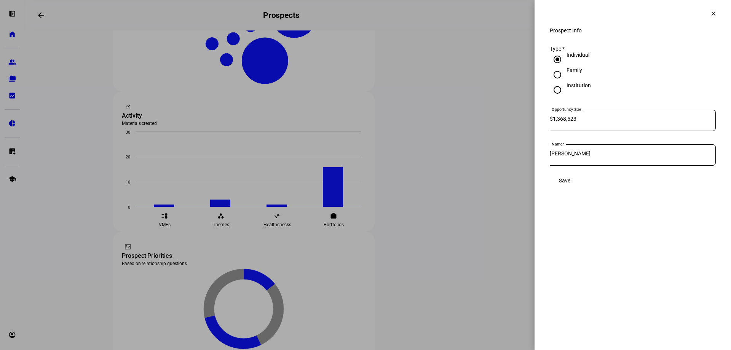
click at [135, 52] on div at bounding box center [365, 175] width 731 height 350
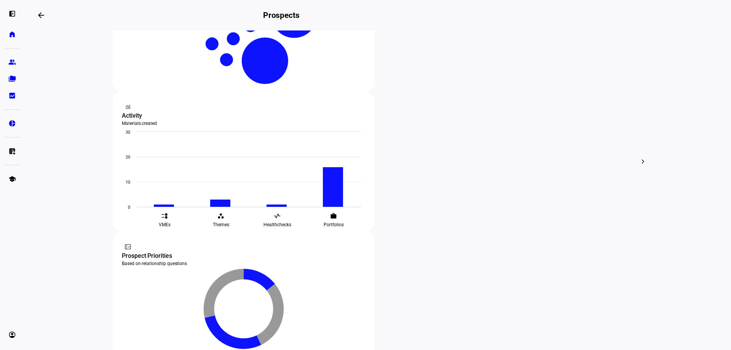
click at [139, 59] on body "left_panel_open home Home Advisors group Prospects folder_copy Households bid_l…" at bounding box center [365, 175] width 731 height 350
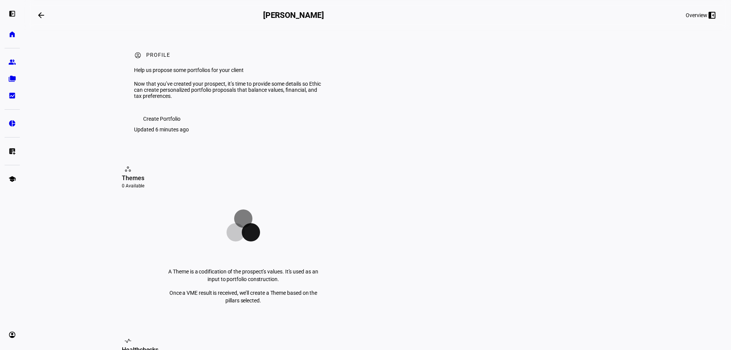
click at [707, 12] on mat-icon "left_panel_close" at bounding box center [711, 15] width 9 height 9
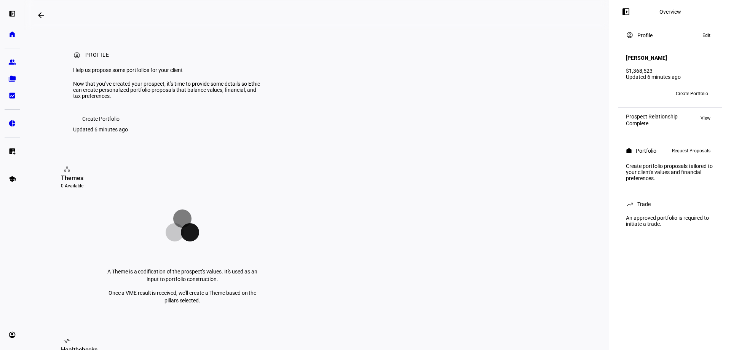
click at [682, 176] on div "Create portfolio proposals tailored to your client's values and financial prefe…" at bounding box center [669, 172] width 97 height 24
click at [659, 163] on div "Create portfolio proposals tailored to your client's values and financial prefe…" at bounding box center [669, 172] width 97 height 24
click at [627, 156] on div "work Portfolio Request Proposals" at bounding box center [669, 151] width 97 height 18
click at [633, 153] on div "work Portfolio Request Proposals" at bounding box center [669, 151] width 97 height 18
click at [690, 88] on span "Create Portfolio" at bounding box center [692, 94] width 32 height 12
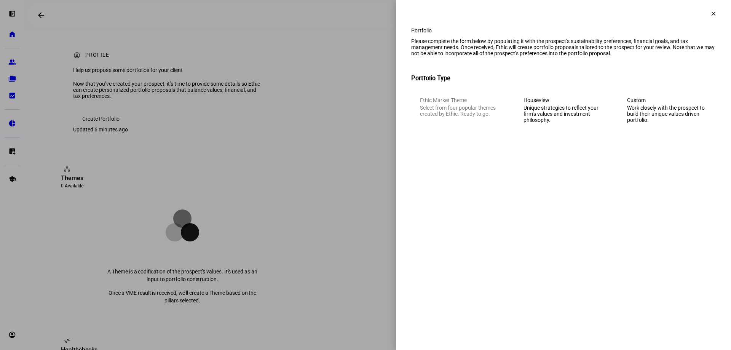
click at [590, 120] on div "Unique strategies to reflect your firm’s values and investment philosophy." at bounding box center [563, 114] width 80 height 18
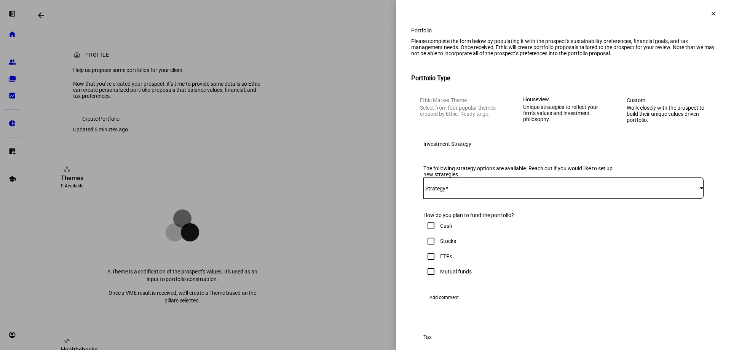
click at [710, 13] on mat-icon "clear" at bounding box center [713, 13] width 7 height 7
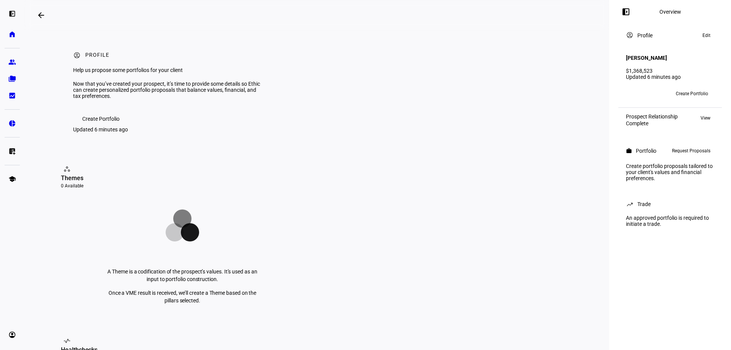
click at [709, 35] on span "Edit" at bounding box center [706, 35] width 8 height 9
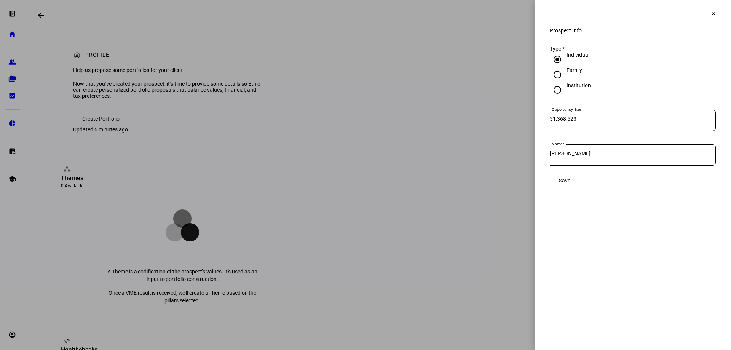
drag, startPoint x: 708, startPoint y: 13, endPoint x: 662, endPoint y: 14, distance: 45.7
click at [708, 12] on span at bounding box center [713, 14] width 18 height 18
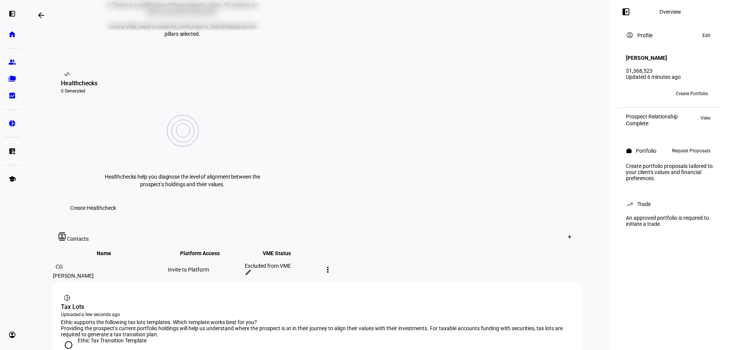
scroll to position [365, 0]
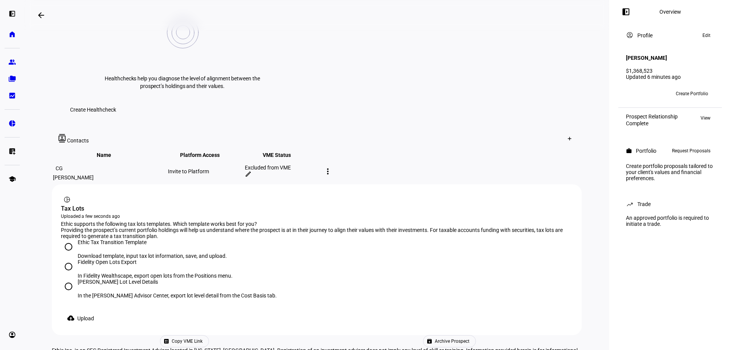
click at [67, 279] on input "[PERSON_NAME] Lot Level Details In the [PERSON_NAME] Advisor Center, export lot…" at bounding box center [68, 286] width 15 height 15
radio input "true"
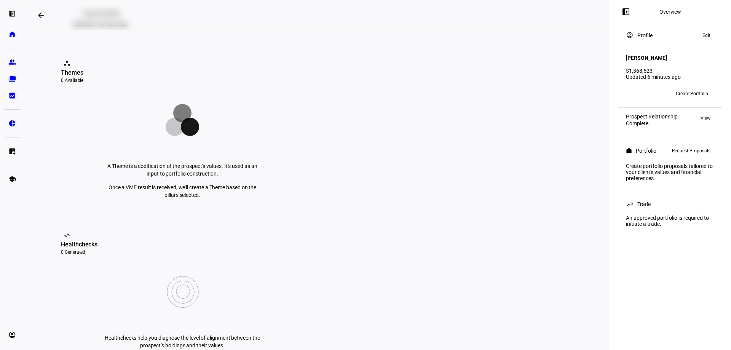
scroll to position [22, 0]
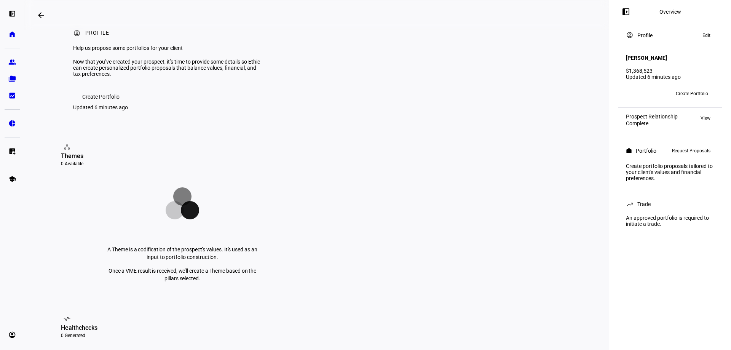
click at [703, 35] on span "Edit" at bounding box center [706, 35] width 8 height 9
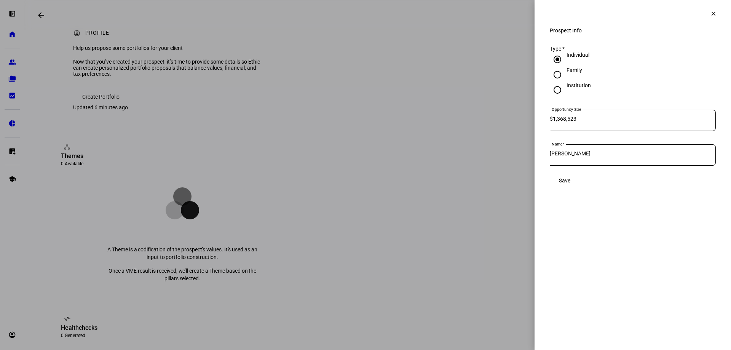
click at [592, 122] on input "1,368,523" at bounding box center [634, 119] width 163 height 6
click at [615, 154] on div "[PERSON_NAME]" at bounding box center [633, 154] width 166 height 21
type input "[PERSON_NAME] ACWI"
click at [570, 188] on span "Save" at bounding box center [564, 180] width 11 height 15
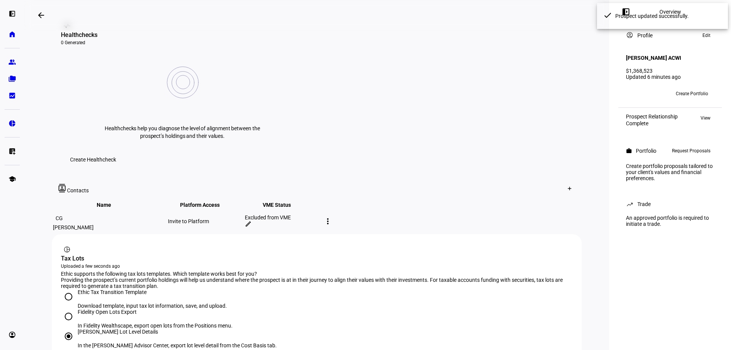
scroll to position [327, 0]
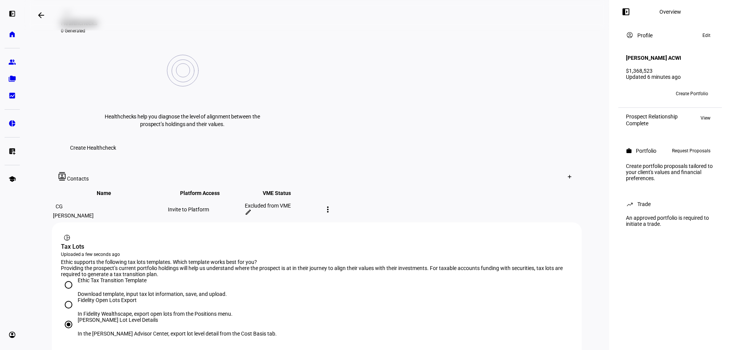
click at [84, 349] on span "Upload" at bounding box center [85, 356] width 17 height 15
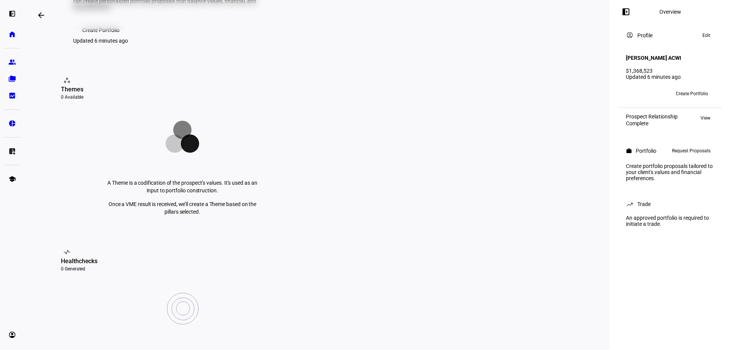
scroll to position [19, 0]
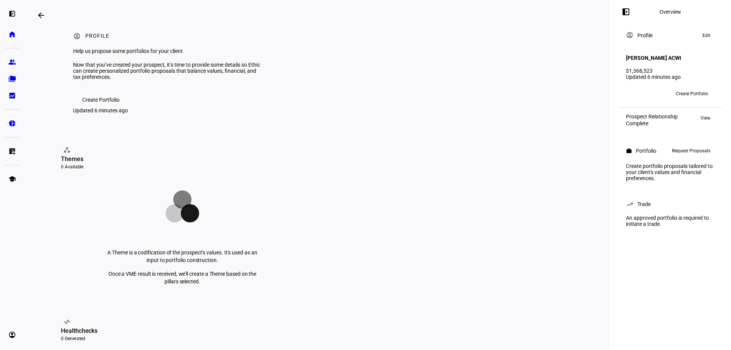
click at [13, 13] on eth-mat-symbol "left_panel_open" at bounding box center [12, 14] width 8 height 8
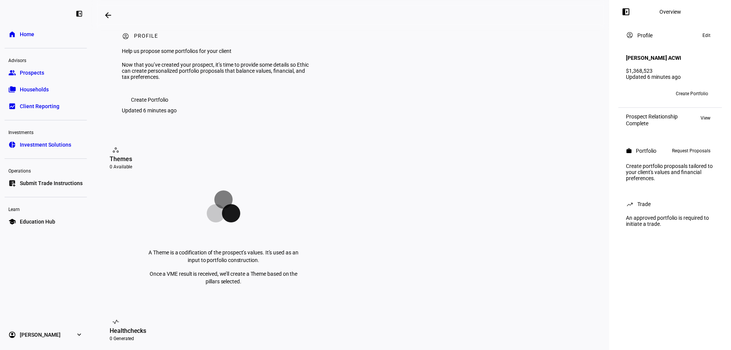
click at [35, 96] on link "folder_copy Households" at bounding box center [46, 89] width 82 height 15
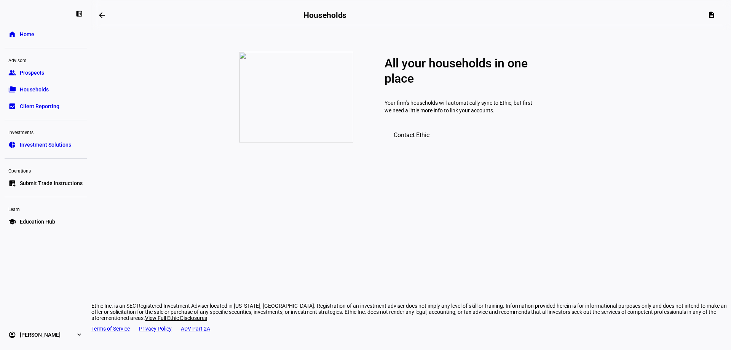
click at [34, 30] on link "home Home" at bounding box center [46, 34] width 82 height 15
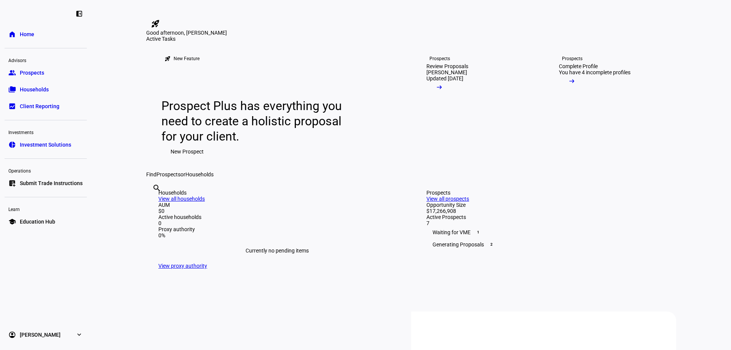
click at [27, 77] on link "group Prospects" at bounding box center [46, 72] width 82 height 15
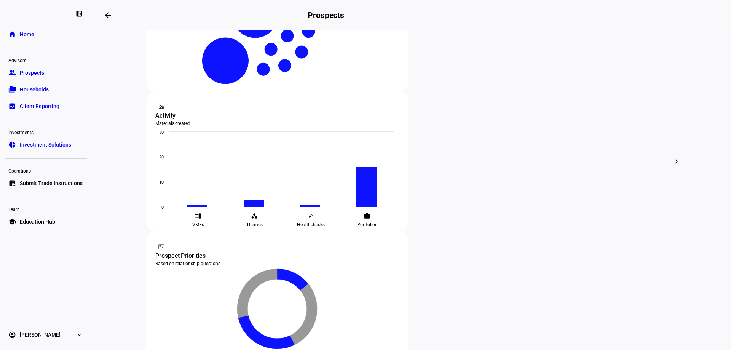
scroll to position [190, 0]
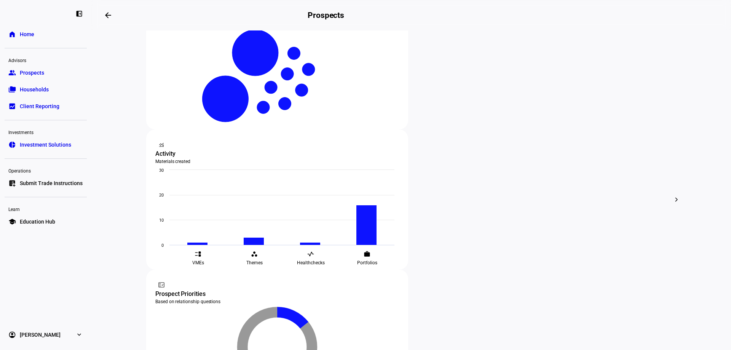
click at [462, 105] on span "Edit" at bounding box center [460, 108] width 9 height 6
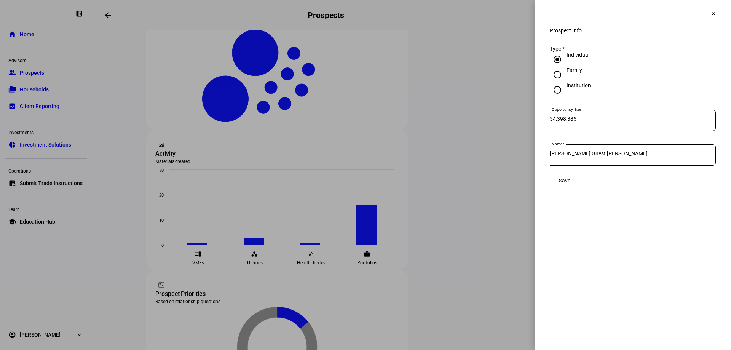
click at [558, 82] on input "Family" at bounding box center [557, 74] width 15 height 15
radio input "true"
click at [557, 66] on input "Individual" at bounding box center [557, 59] width 15 height 15
radio input "true"
click at [713, 15] on mat-icon "clear" at bounding box center [713, 13] width 7 height 7
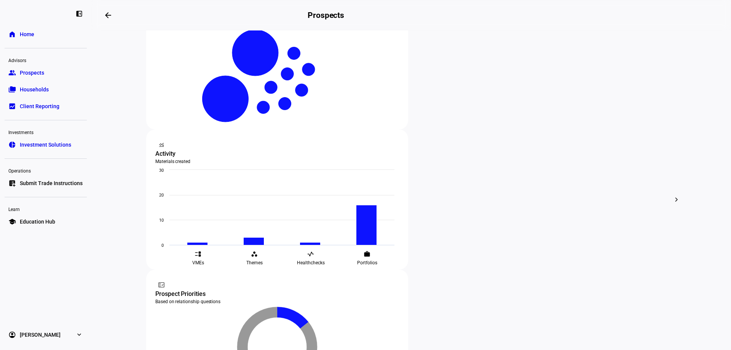
click at [288, 105] on div "edit Edit" at bounding box center [280, 106] width 33 height 10
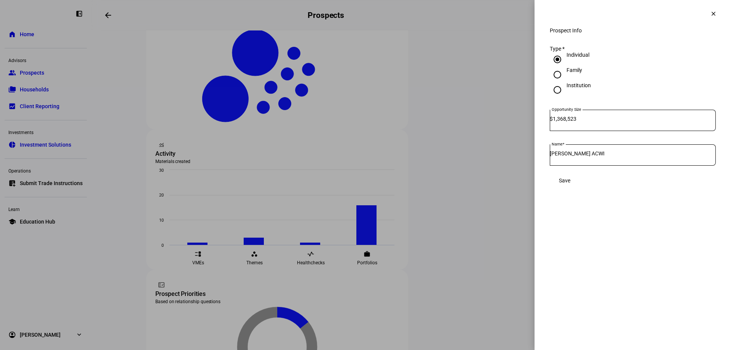
click at [596, 156] on input "[PERSON_NAME] ACWI" at bounding box center [633, 153] width 166 height 6
type input "[PERSON_NAME] - ACWI"
drag, startPoint x: 688, startPoint y: 188, endPoint x: 690, endPoint y: 175, distance: 13.2
click at [579, 184] on span at bounding box center [565, 180] width 30 height 15
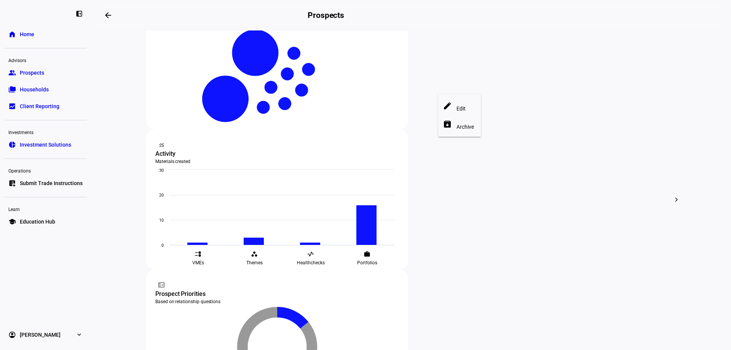
click at [458, 105] on span "Edit" at bounding box center [460, 108] width 9 height 6
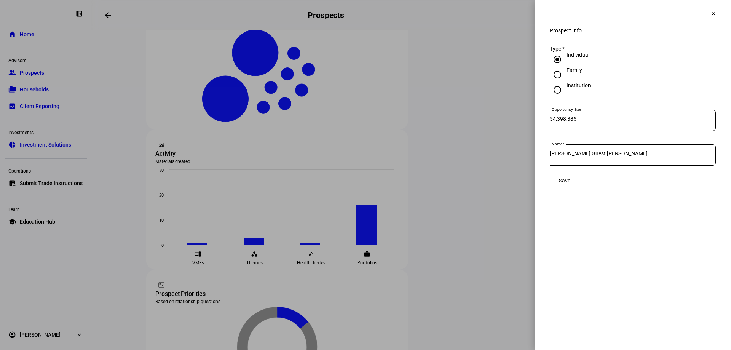
click at [595, 156] on input "[PERSON_NAME] Guest [PERSON_NAME]" at bounding box center [633, 153] width 166 height 6
type input "[PERSON_NAME] Guest - [PERSON_NAME]"
click at [570, 183] on span "Save" at bounding box center [564, 180] width 11 height 6
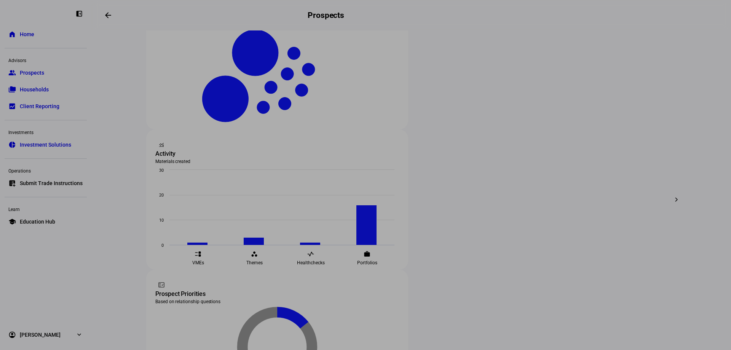
click at [709, 15] on div "Prospect Info clear Prospect Info Type * Individual Family Institution Opportun…" at bounding box center [365, 175] width 731 height 350
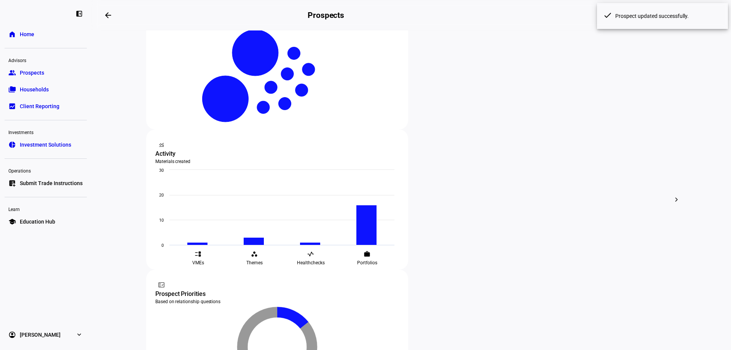
click at [349, 25] on eth-layout-page-header "arrow_backwards Prospects" at bounding box center [410, 15] width 639 height 30
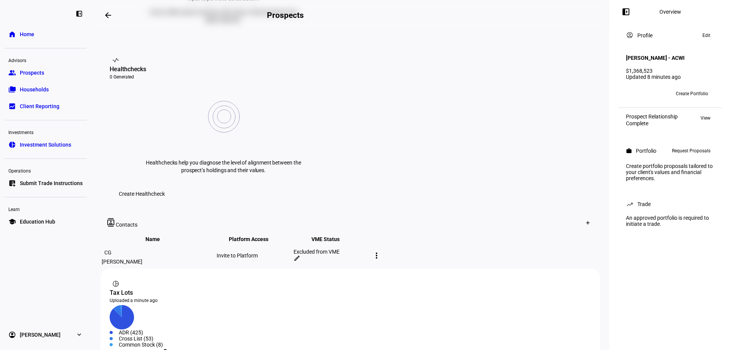
scroll to position [267, 0]
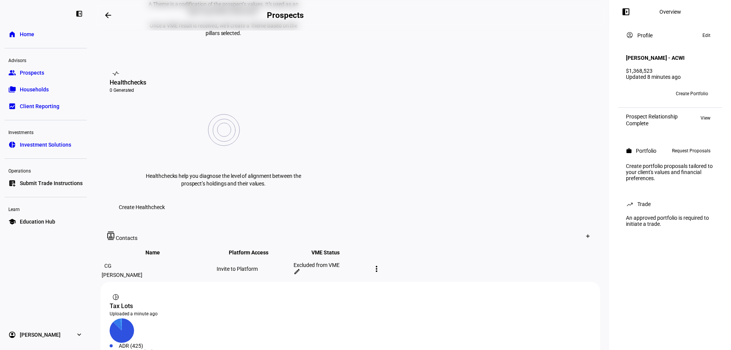
click at [81, 335] on eth-mat-symbol "expand_more" at bounding box center [79, 335] width 8 height 8
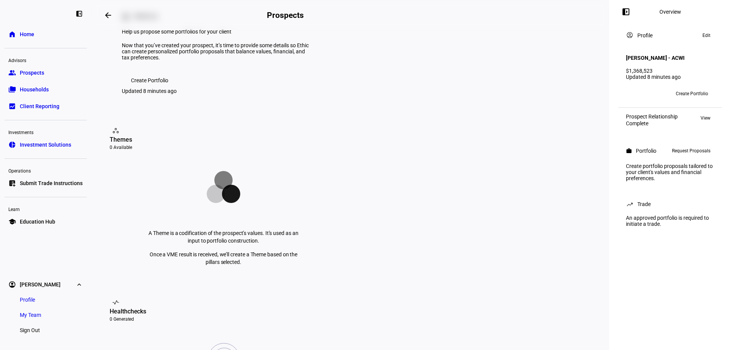
scroll to position [0, 0]
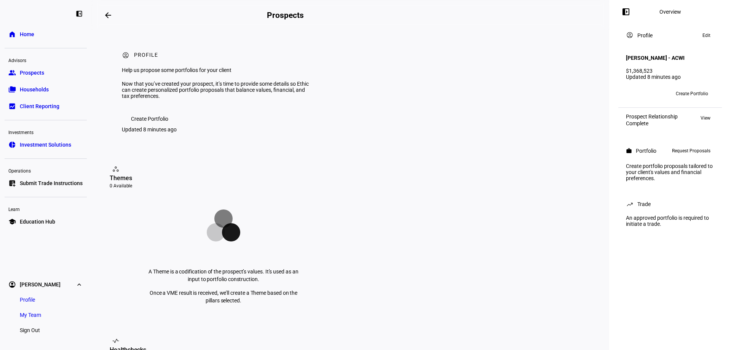
click at [49, 73] on link "group Prospects" at bounding box center [46, 72] width 82 height 15
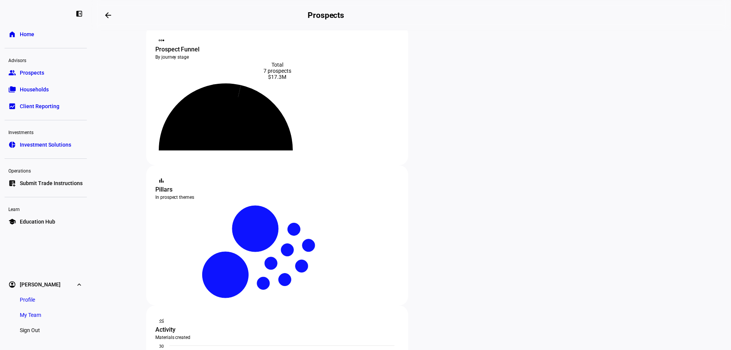
scroll to position [38, 0]
